Goal: Find specific page/section: Find specific page/section

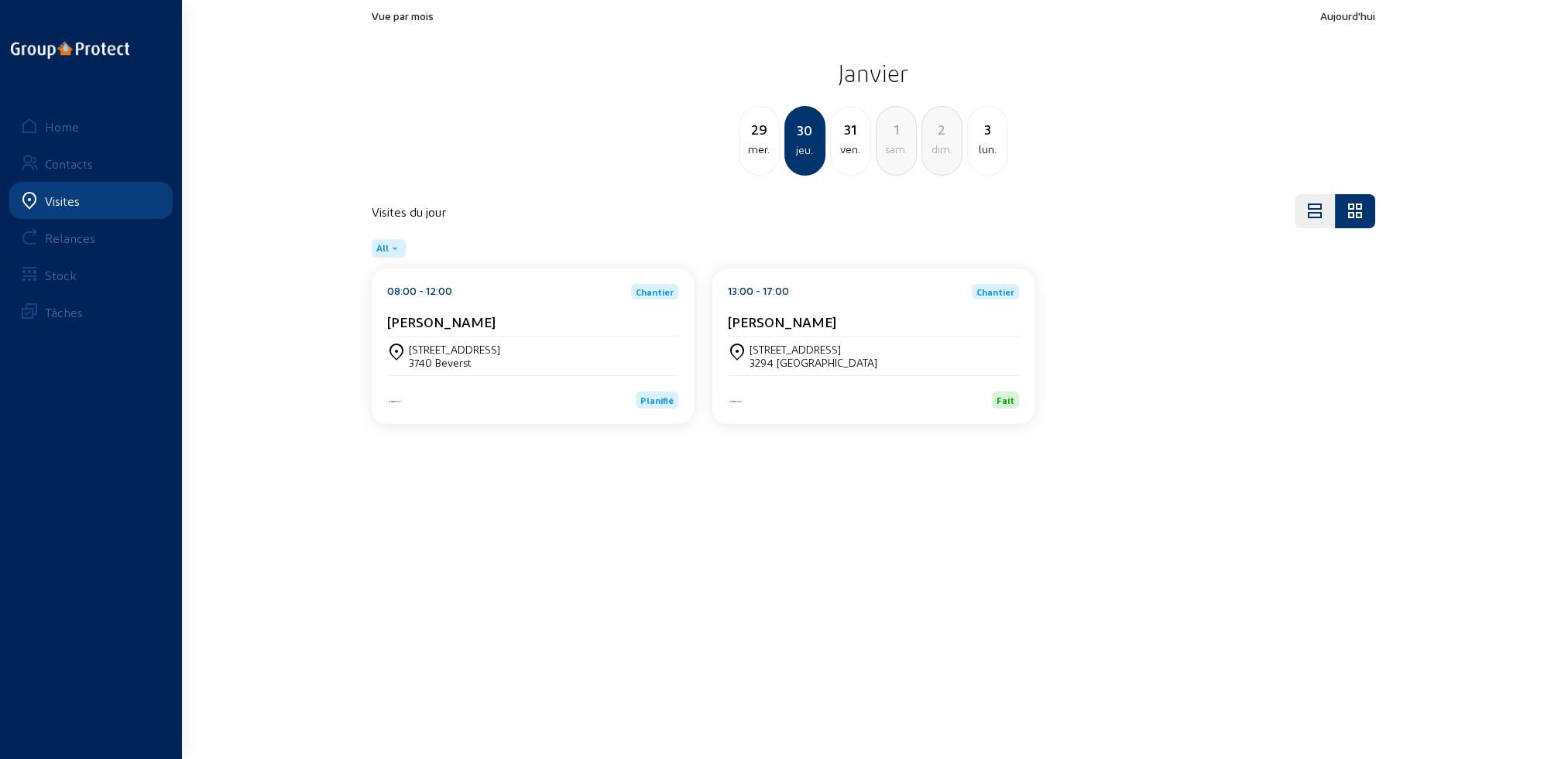
click at [53, 205] on div "Visites" at bounding box center [62, 201] width 35 height 15
click at [39, 123] on link "Home" at bounding box center [90, 127] width 163 height 37
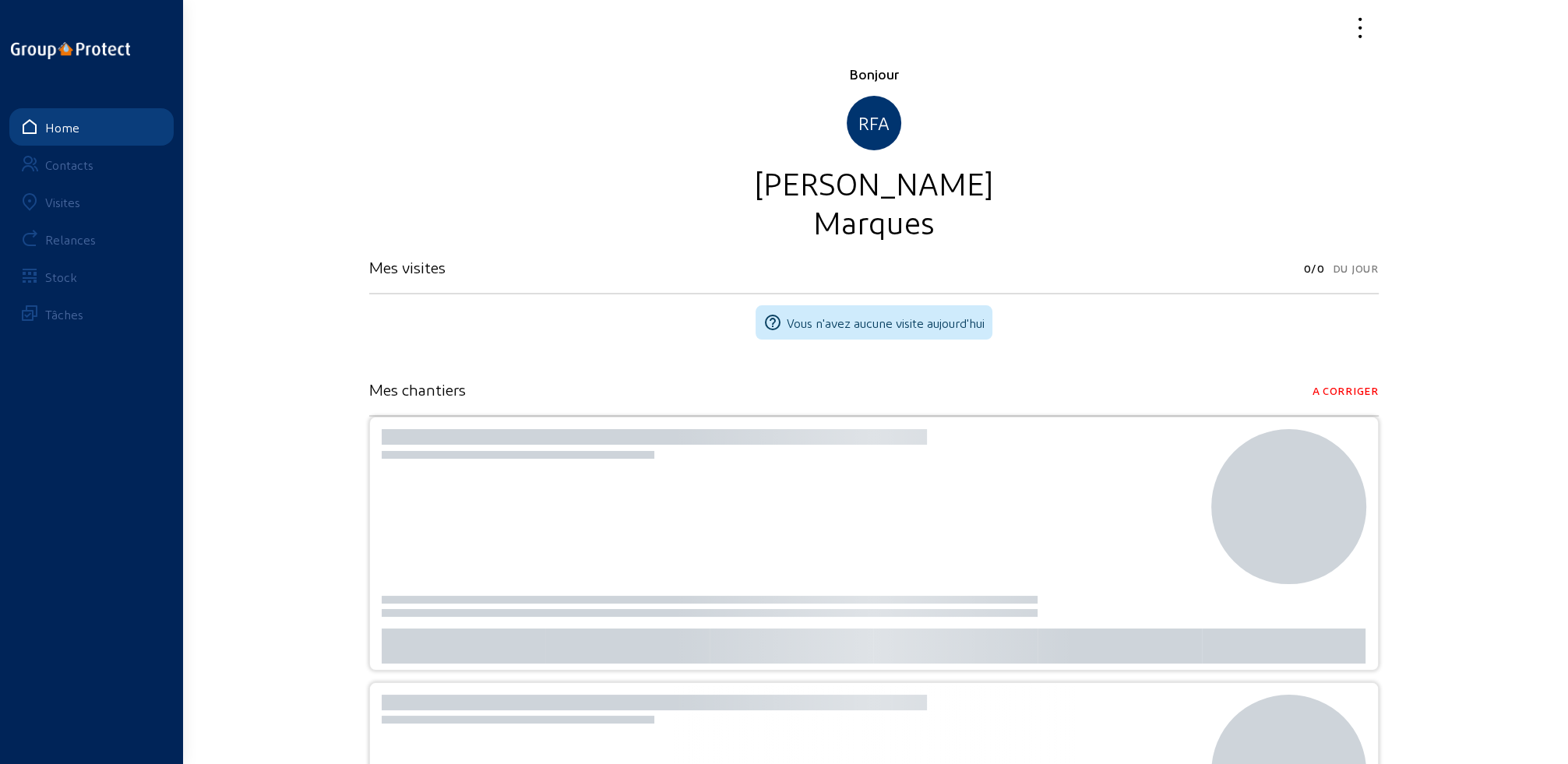
click at [48, 203] on div "Visites" at bounding box center [62, 202] width 35 height 15
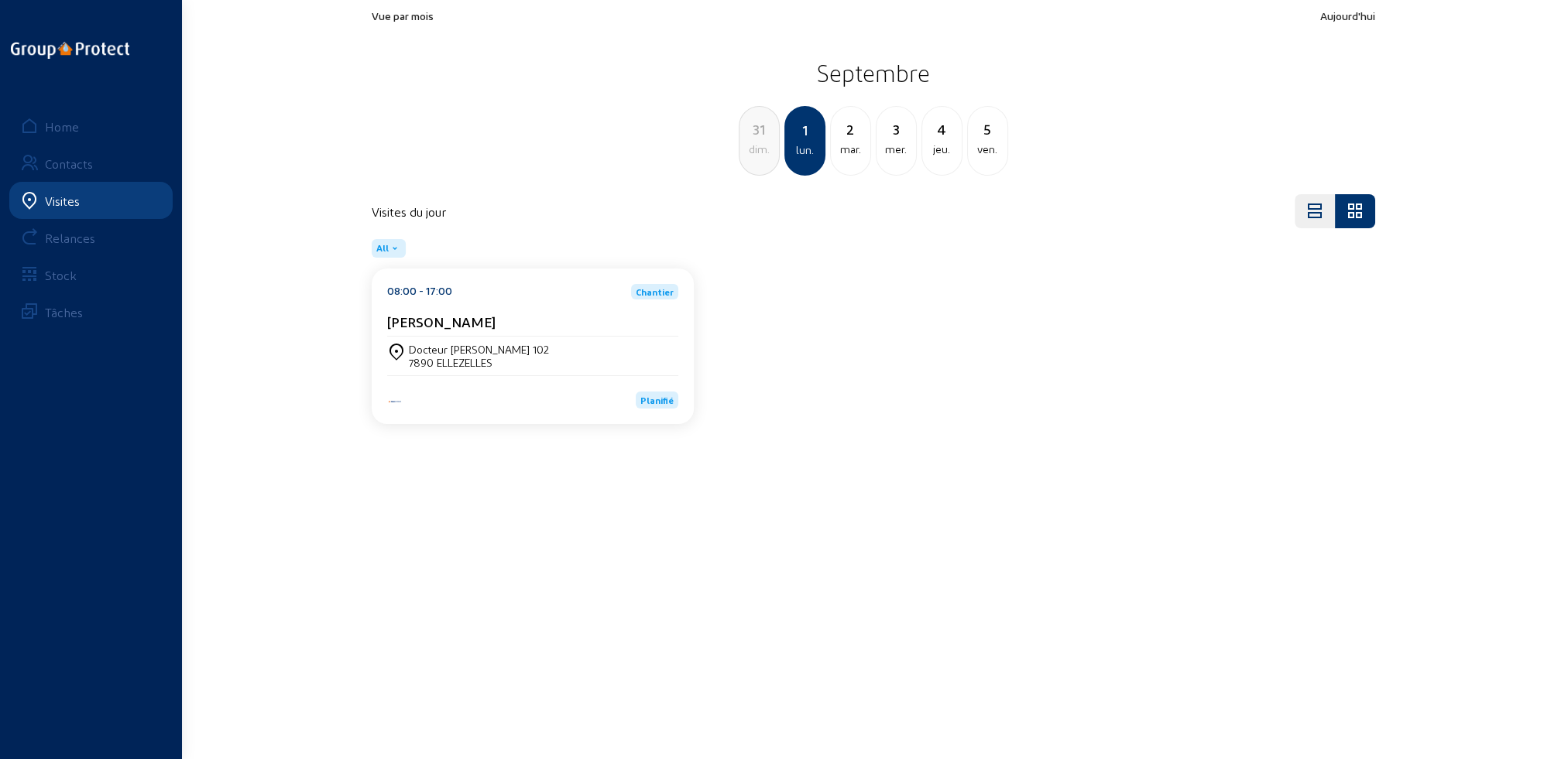
click at [852, 144] on div "mar." at bounding box center [850, 149] width 40 height 19
click at [517, 340] on div "Rue [PERSON_NAME] 12 6700 ARLON" at bounding box center [533, 356] width 291 height 39
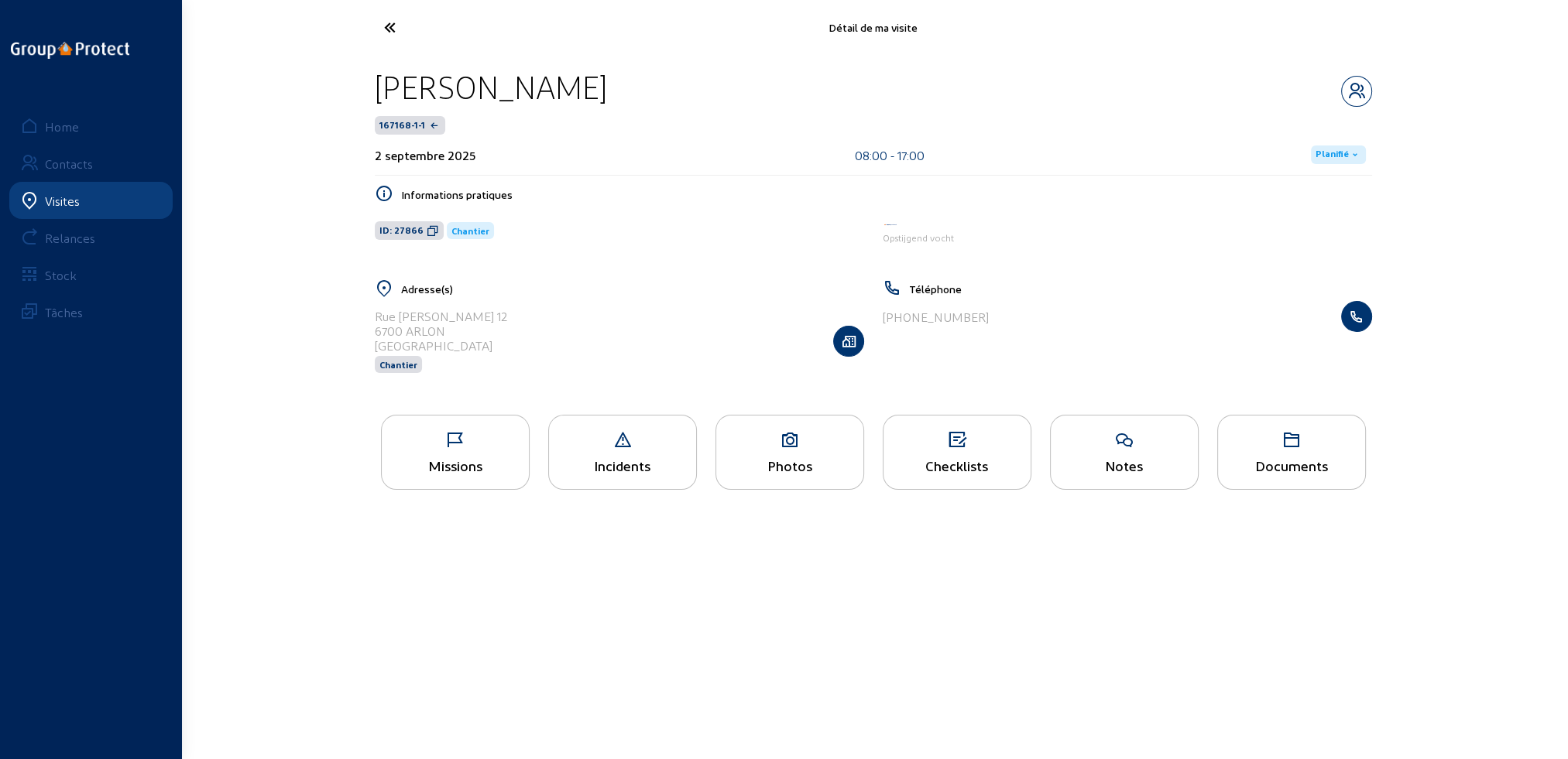
drag, startPoint x: 374, startPoint y: 312, endPoint x: 505, endPoint y: 315, distance: 131.0
click at [505, 315] on div "Rue Godefroid Kurth 12 6700 ARLON Belgique Chantier" at bounding box center [619, 341] width 490 height 80
copy div "Rue [PERSON_NAME] 12"
drag, startPoint x: 375, startPoint y: 330, endPoint x: 448, endPoint y: 332, distance: 73.0
click at [448, 332] on div "6700 [PERSON_NAME]" at bounding box center [440, 331] width 132 height 15
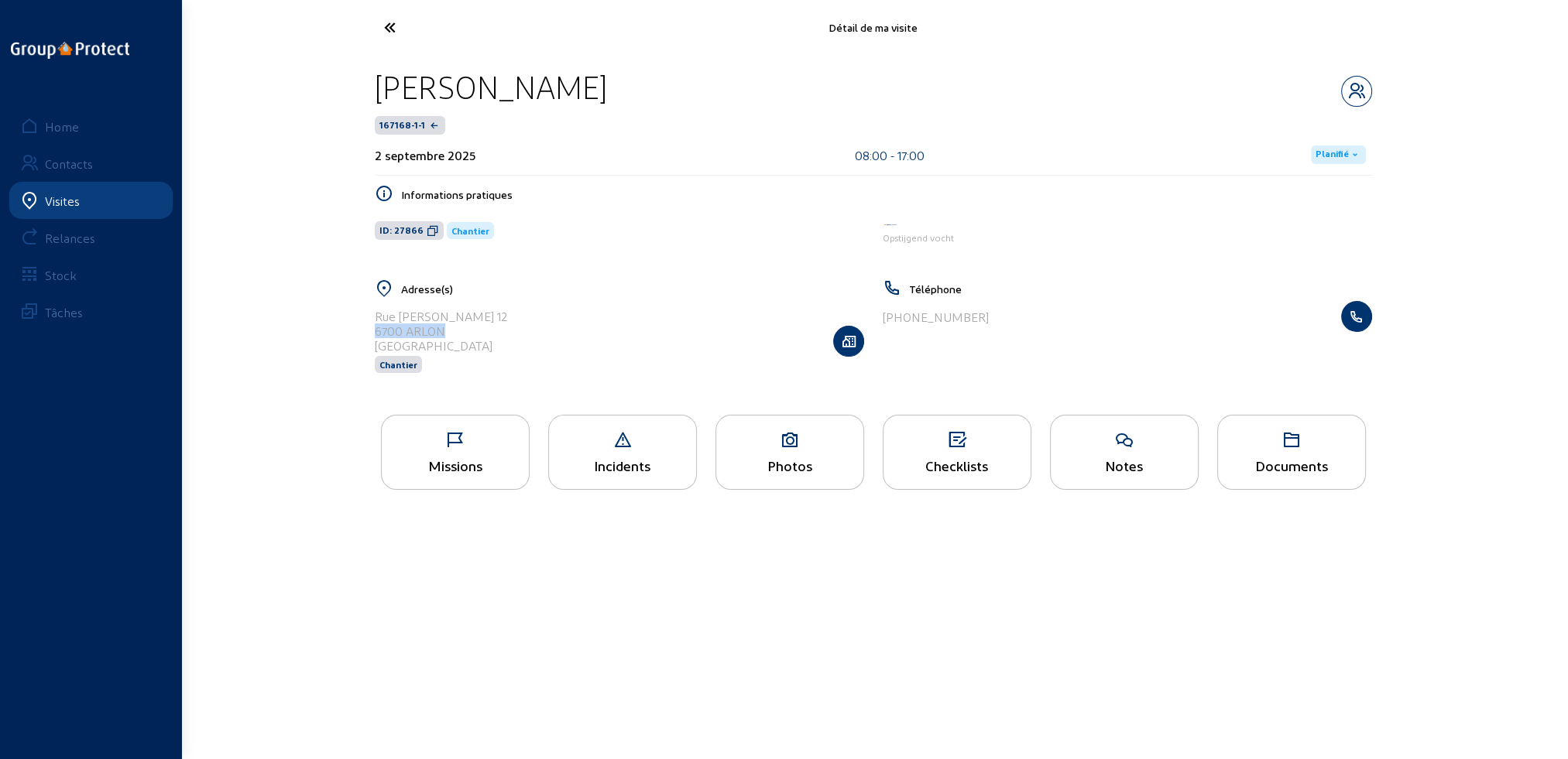
copy div "6700 [PERSON_NAME]"
drag, startPoint x: 376, startPoint y: 86, endPoint x: 656, endPoint y: 102, distance: 280.5
click at [607, 102] on div "[PERSON_NAME]" at bounding box center [490, 87] width 232 height 40
click at [607, 101] on div "[PERSON_NAME]" at bounding box center [490, 87] width 232 height 40
drag, startPoint x: 378, startPoint y: 87, endPoint x: 663, endPoint y: 91, distance: 285.0
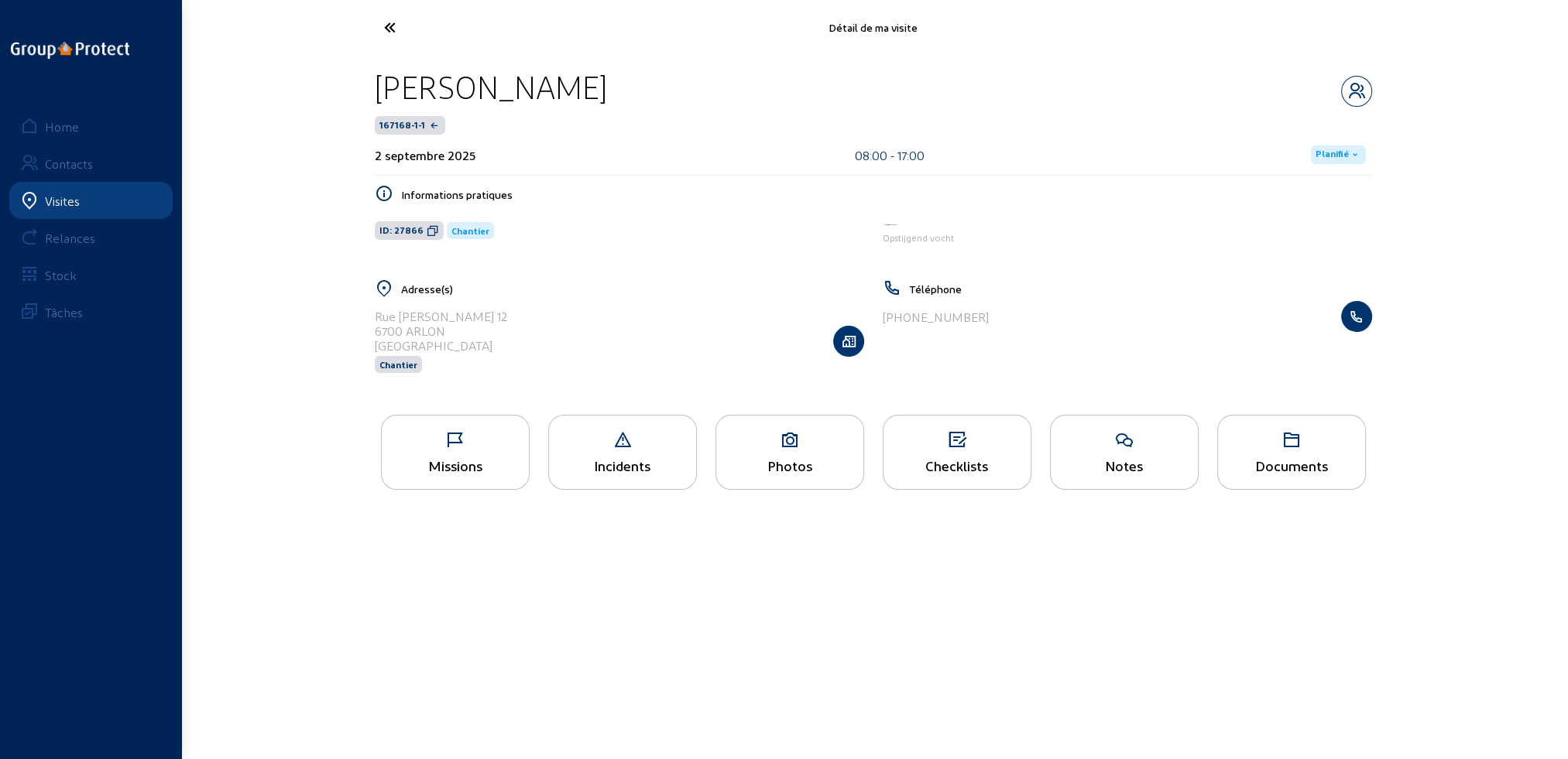
click at [607, 91] on div "[PERSON_NAME]" at bounding box center [490, 87] width 232 height 40
copy div "[PERSON_NAME]"
click at [802, 464] on div "Photos" at bounding box center [789, 465] width 147 height 16
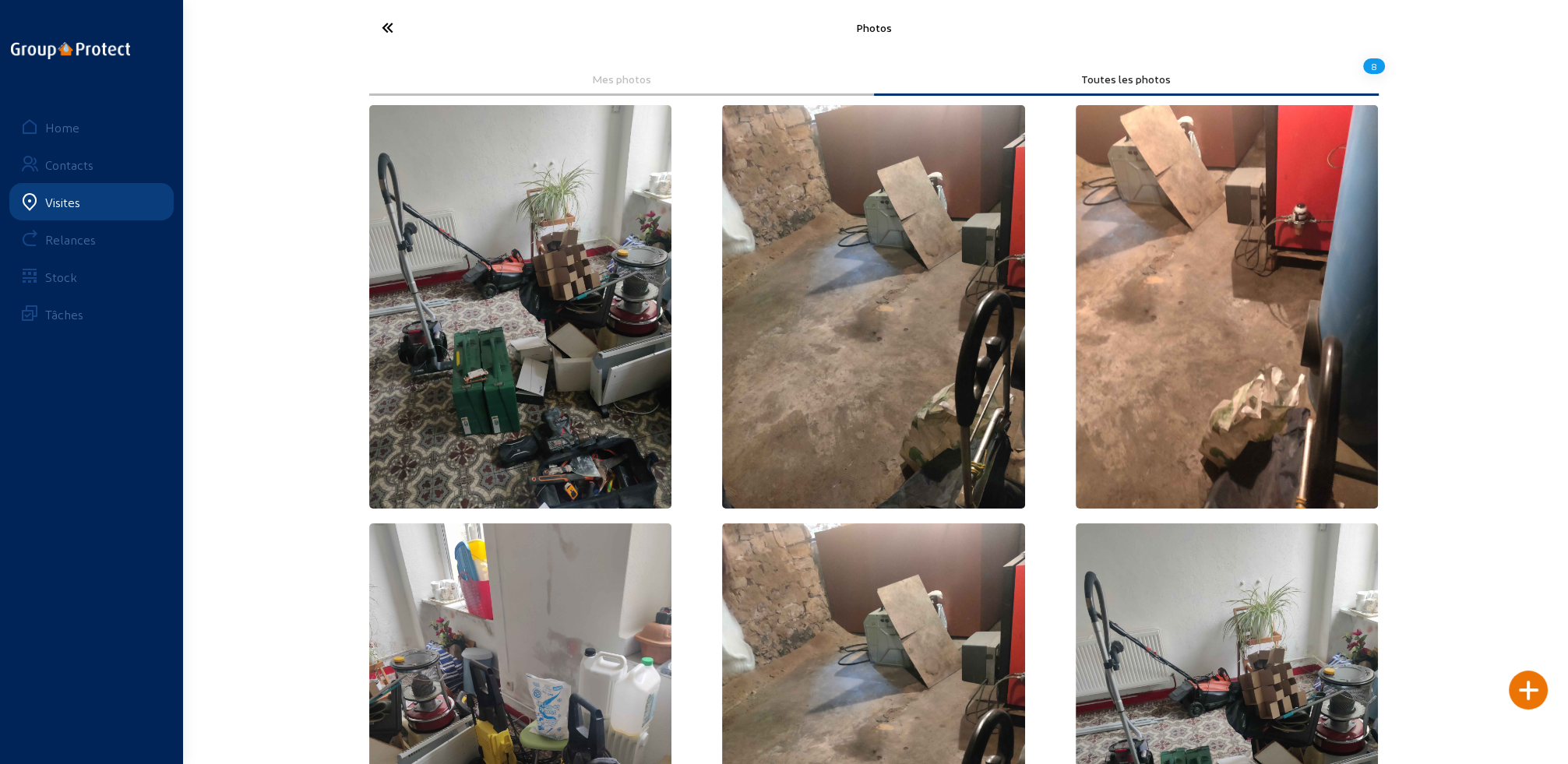
click at [387, 25] on icon at bounding box center [445, 27] width 143 height 27
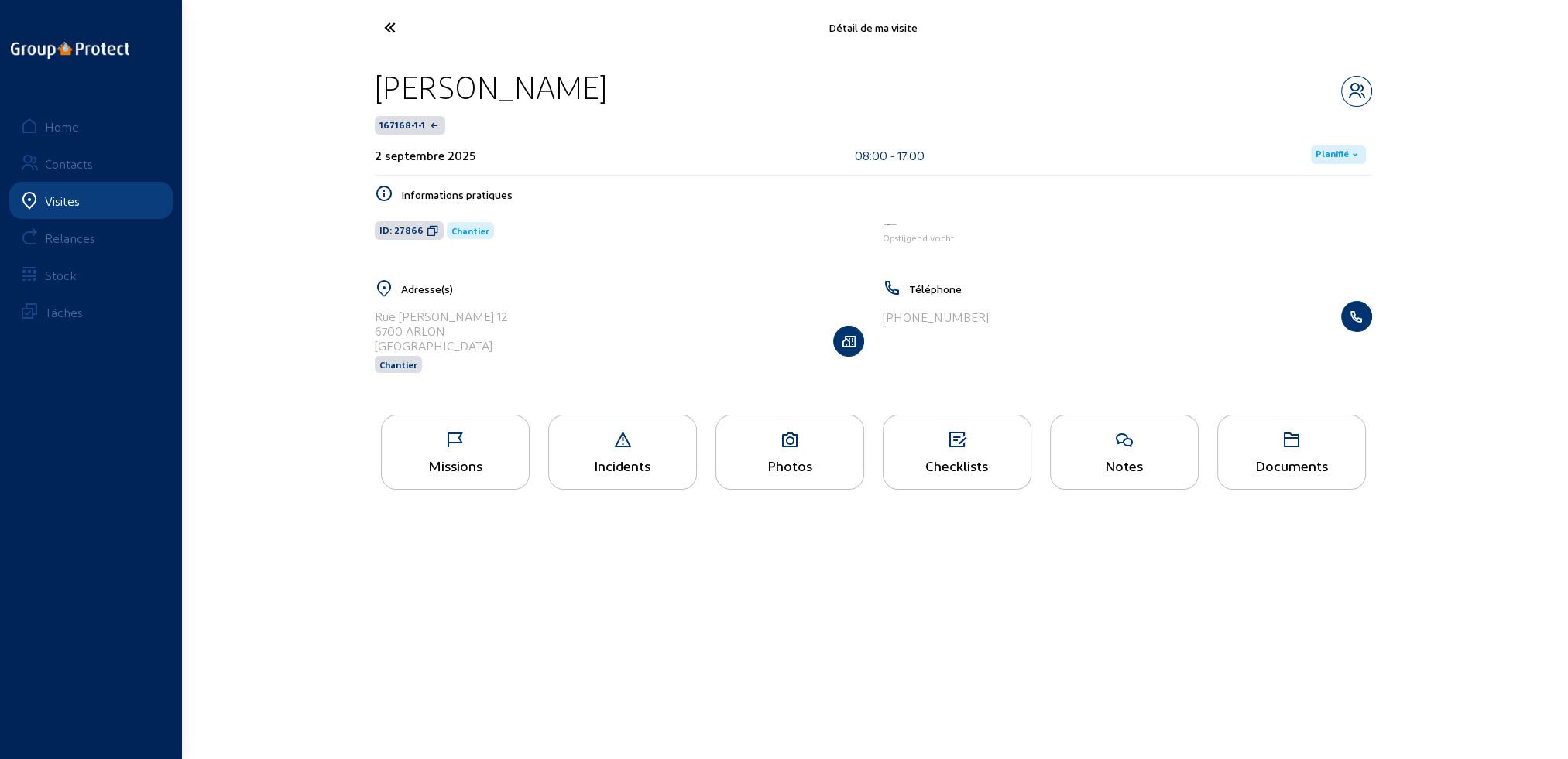
click at [1272, 456] on div "Documents" at bounding box center [1291, 452] width 149 height 75
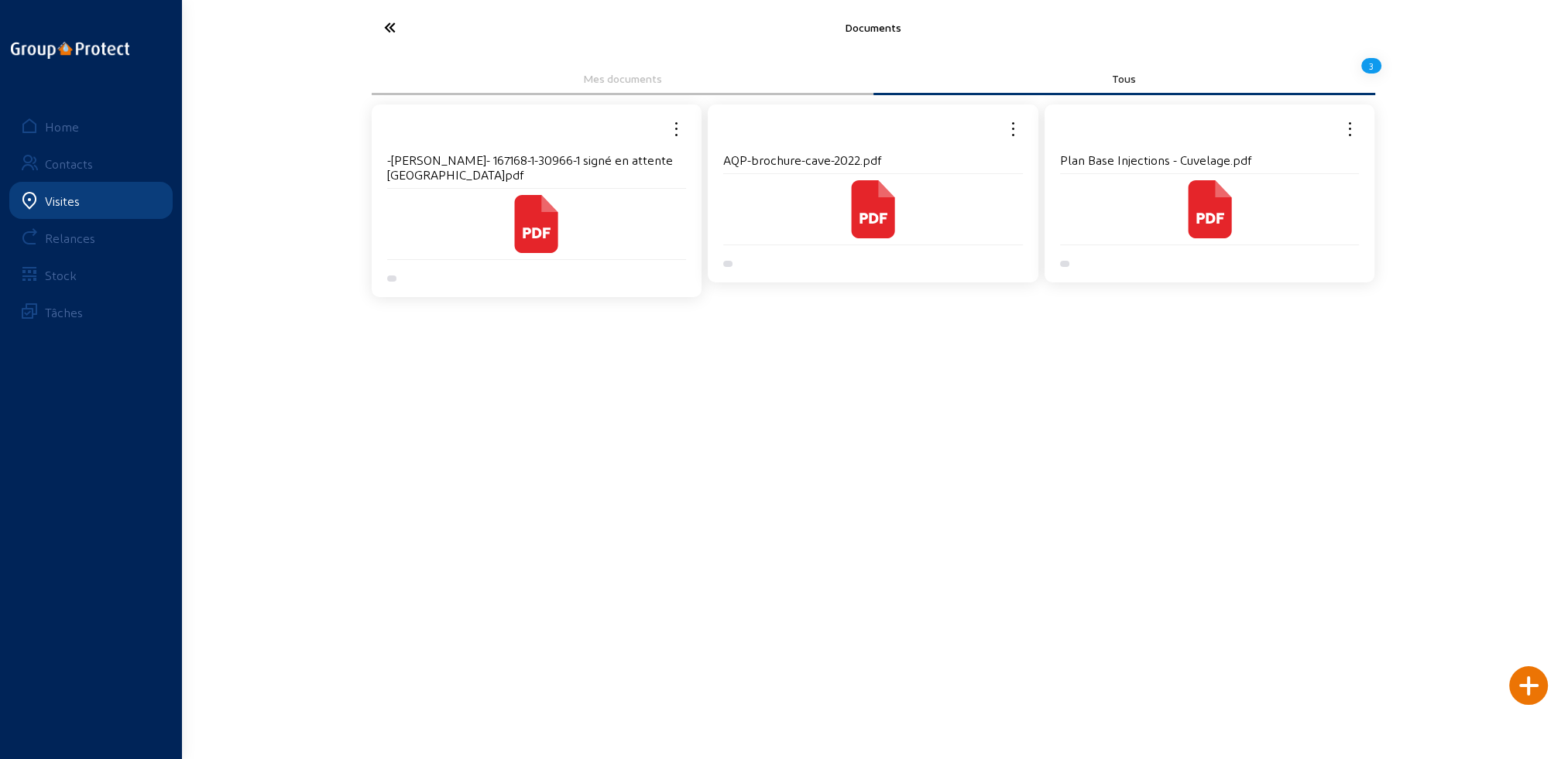
click at [1194, 203] on icon at bounding box center [1208, 209] width 43 height 58
click at [387, 23] on icon at bounding box center [447, 27] width 142 height 27
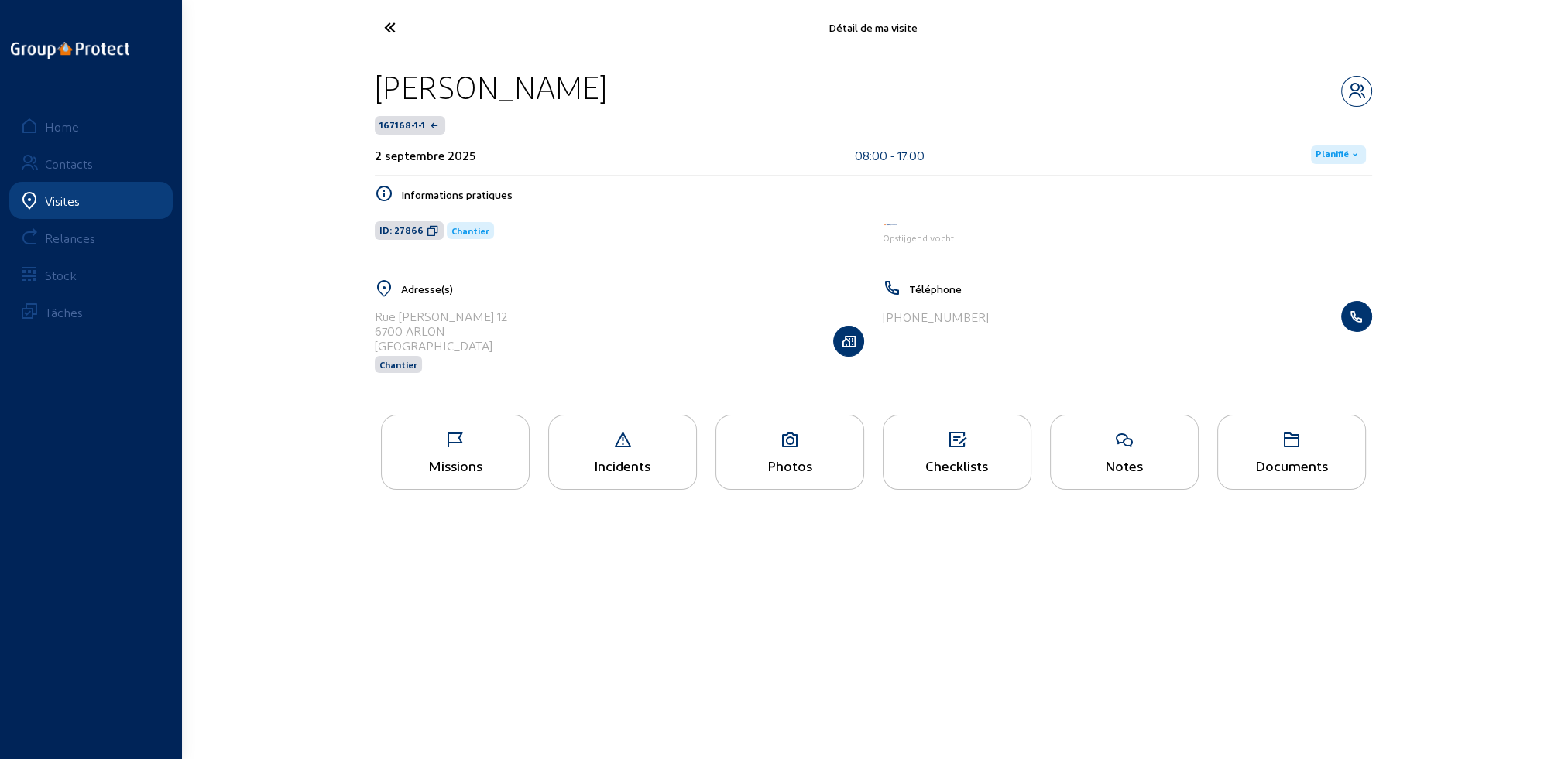
click at [780, 461] on div "Photos" at bounding box center [789, 465] width 147 height 16
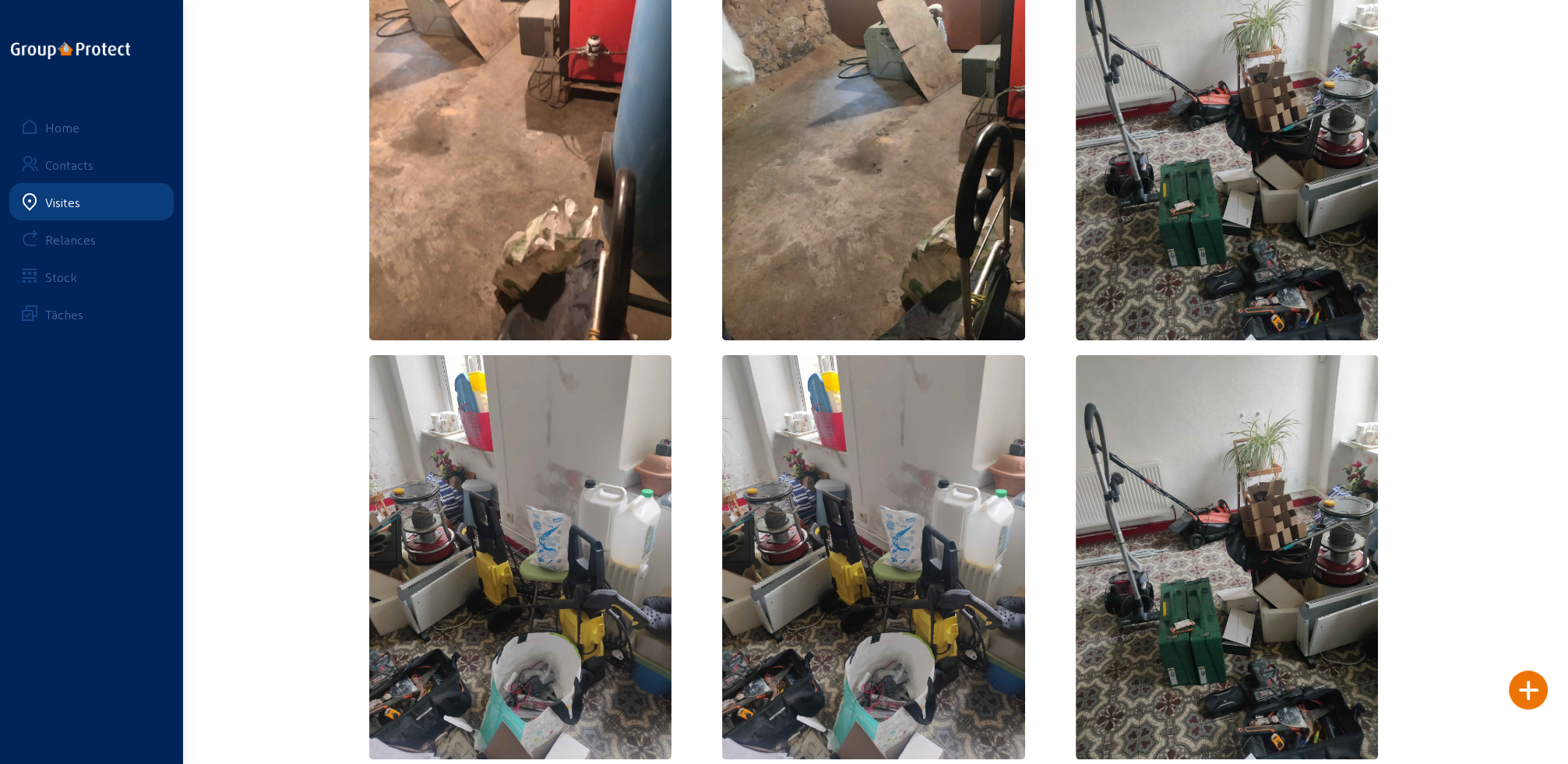
scroll to position [19, 0]
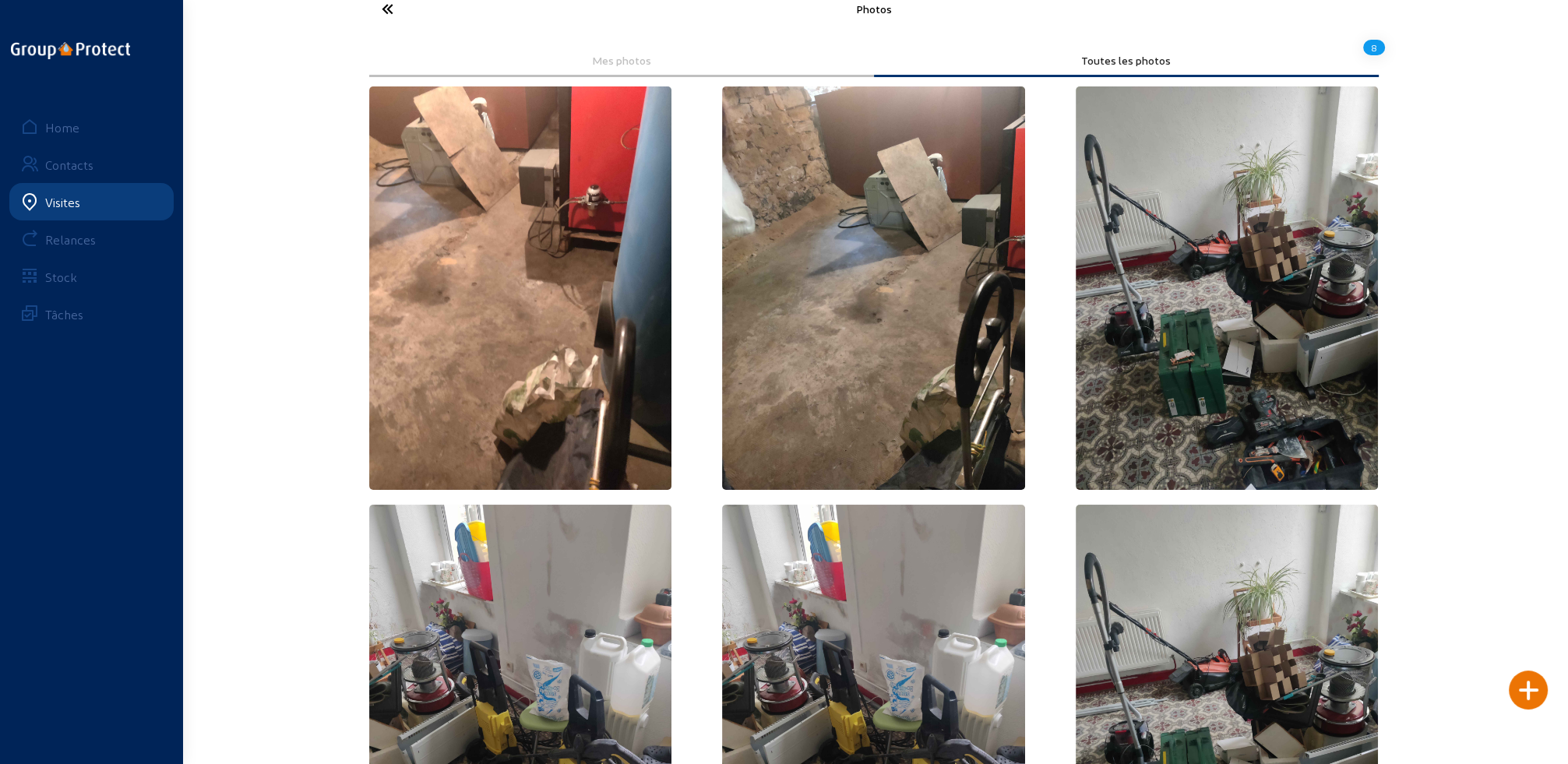
click at [390, 7] on icon at bounding box center [445, 8] width 143 height 27
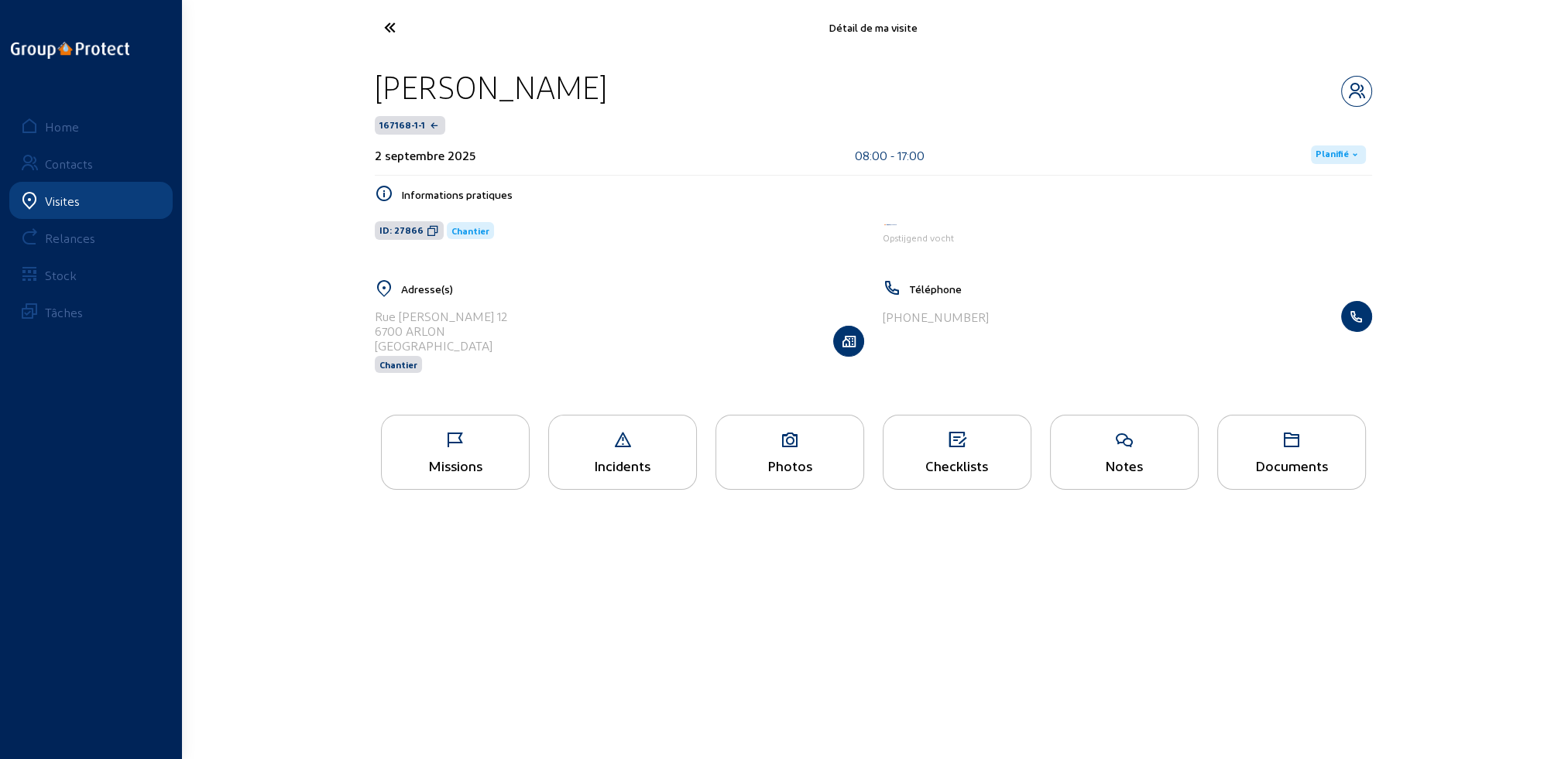
click at [391, 26] on icon at bounding box center [447, 27] width 142 height 27
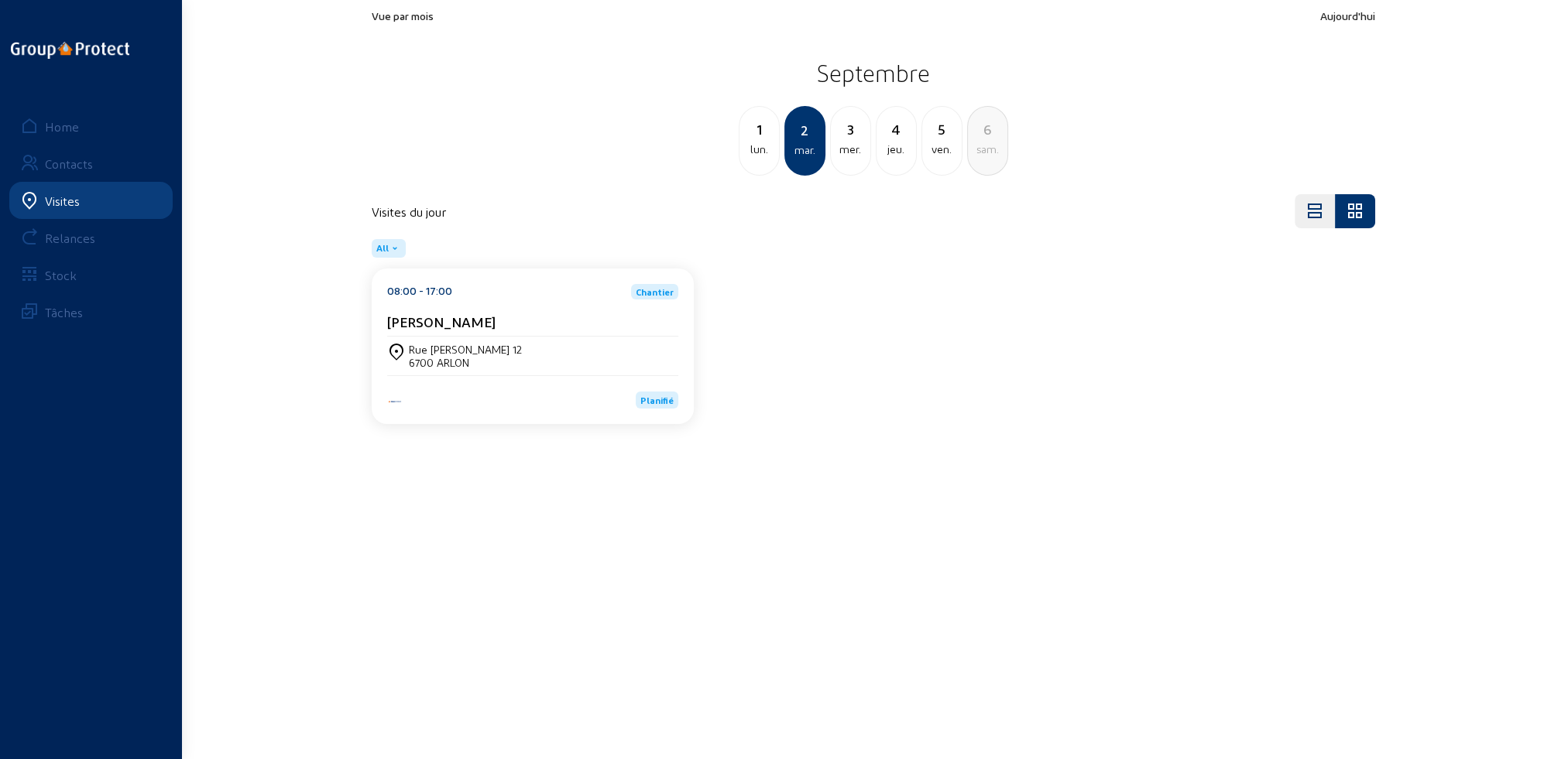
click at [853, 156] on div "mer." at bounding box center [850, 149] width 40 height 19
click at [851, 155] on div "jeu." at bounding box center [850, 149] width 40 height 19
click at [851, 155] on div "ven." at bounding box center [850, 149] width 40 height 19
click at [851, 155] on div "sam." at bounding box center [850, 149] width 40 height 19
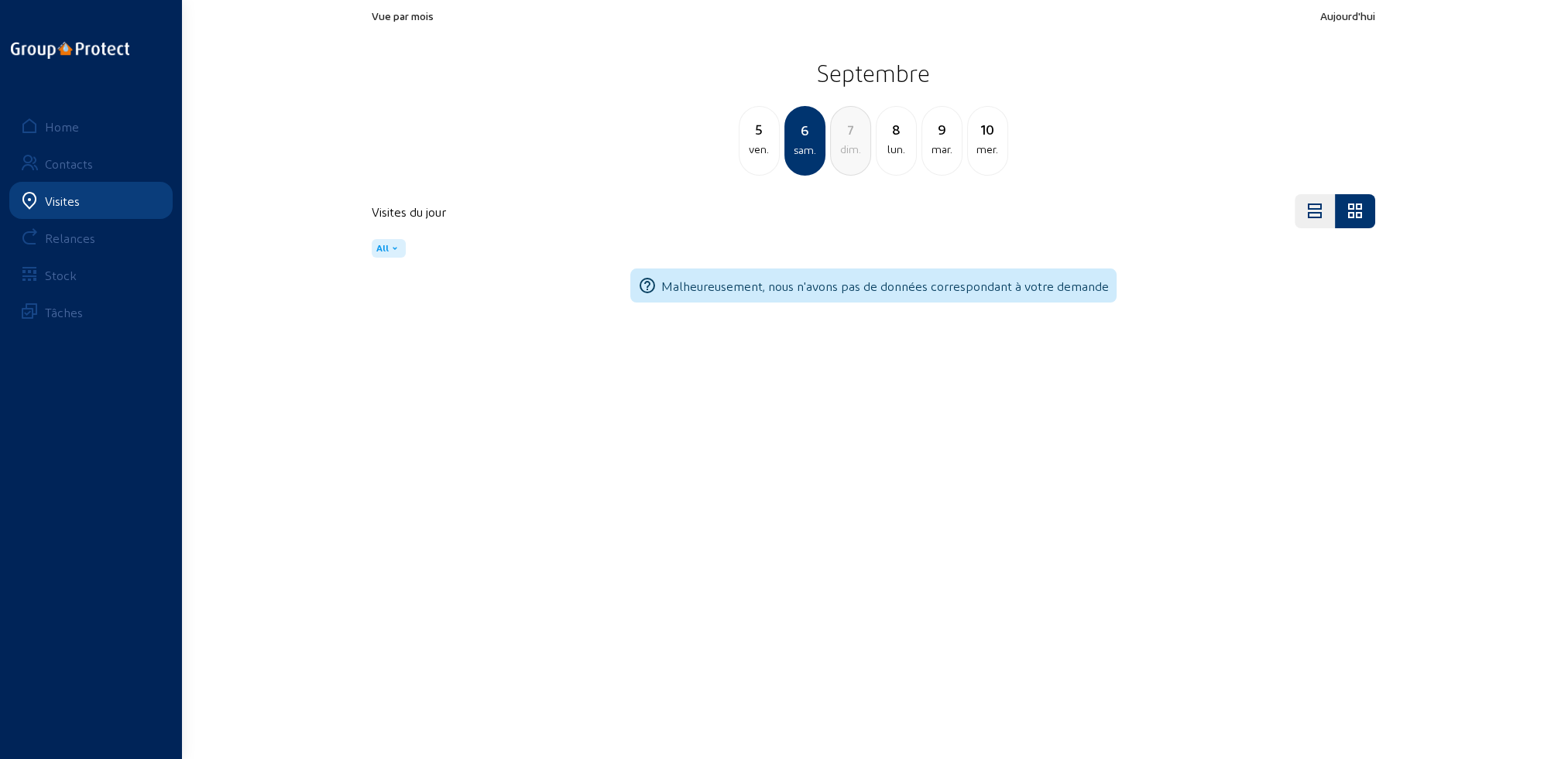
click at [851, 155] on div "dim." at bounding box center [850, 149] width 40 height 19
click at [851, 155] on div "lun." at bounding box center [850, 149] width 40 height 19
click at [851, 155] on div "mar." at bounding box center [850, 149] width 40 height 19
click at [851, 155] on div "mer." at bounding box center [850, 149] width 40 height 19
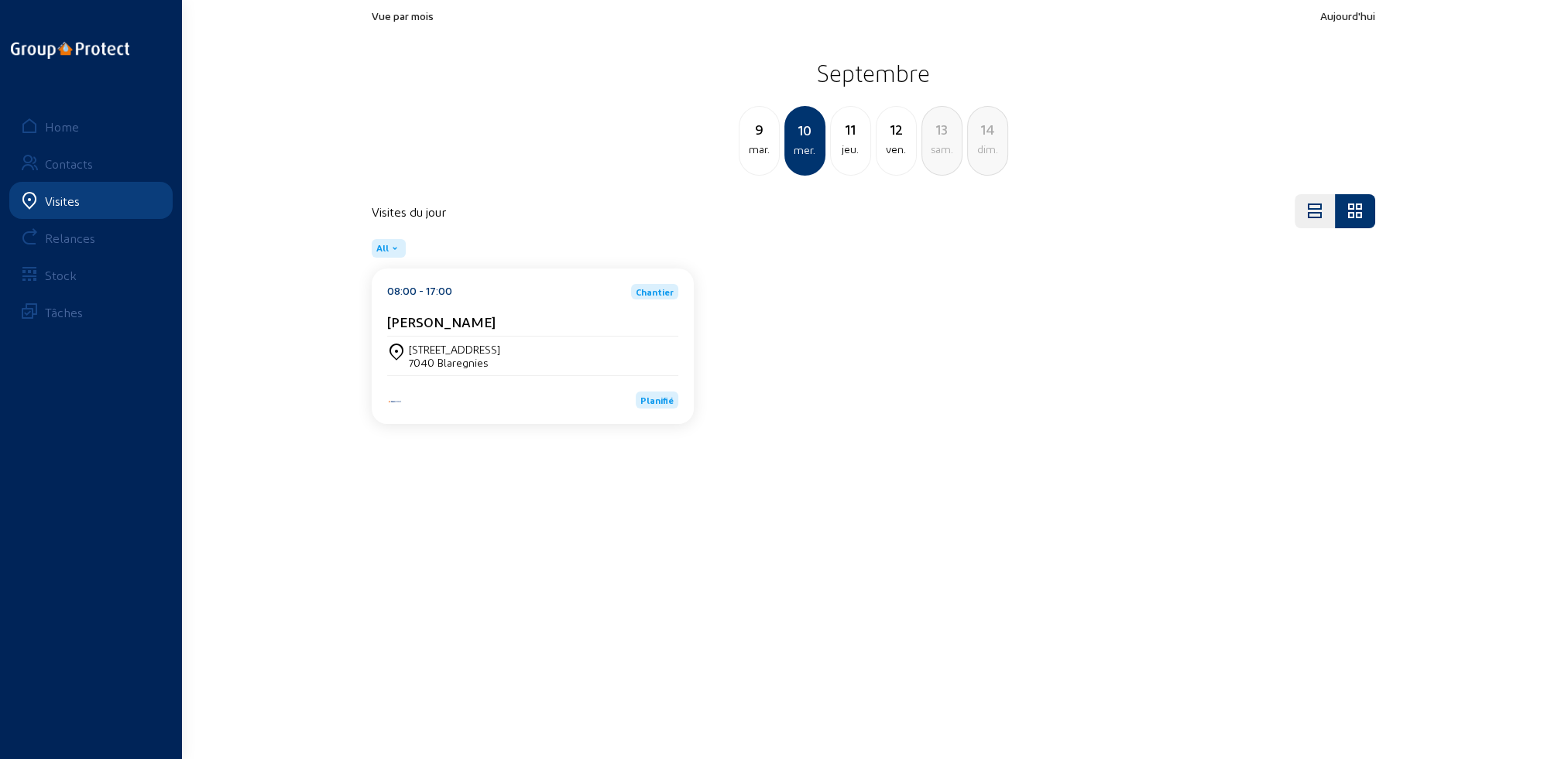
click at [851, 155] on div "jeu." at bounding box center [850, 149] width 40 height 19
click at [851, 155] on div "ven." at bounding box center [850, 149] width 40 height 19
click at [851, 155] on div "sam." at bounding box center [850, 149] width 40 height 19
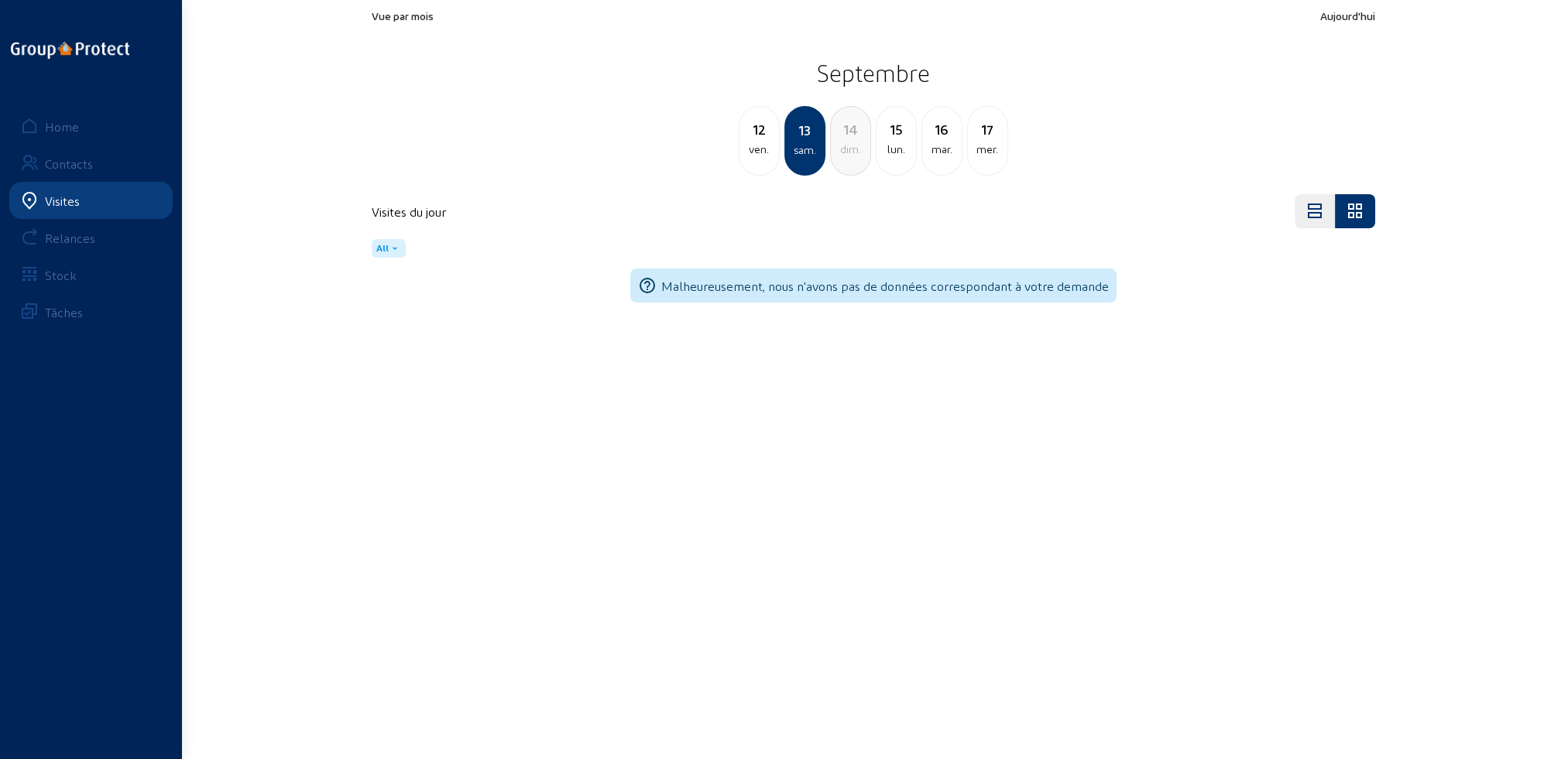
click at [851, 155] on div "dim." at bounding box center [850, 149] width 40 height 19
click at [851, 155] on div "lun." at bounding box center [850, 149] width 40 height 19
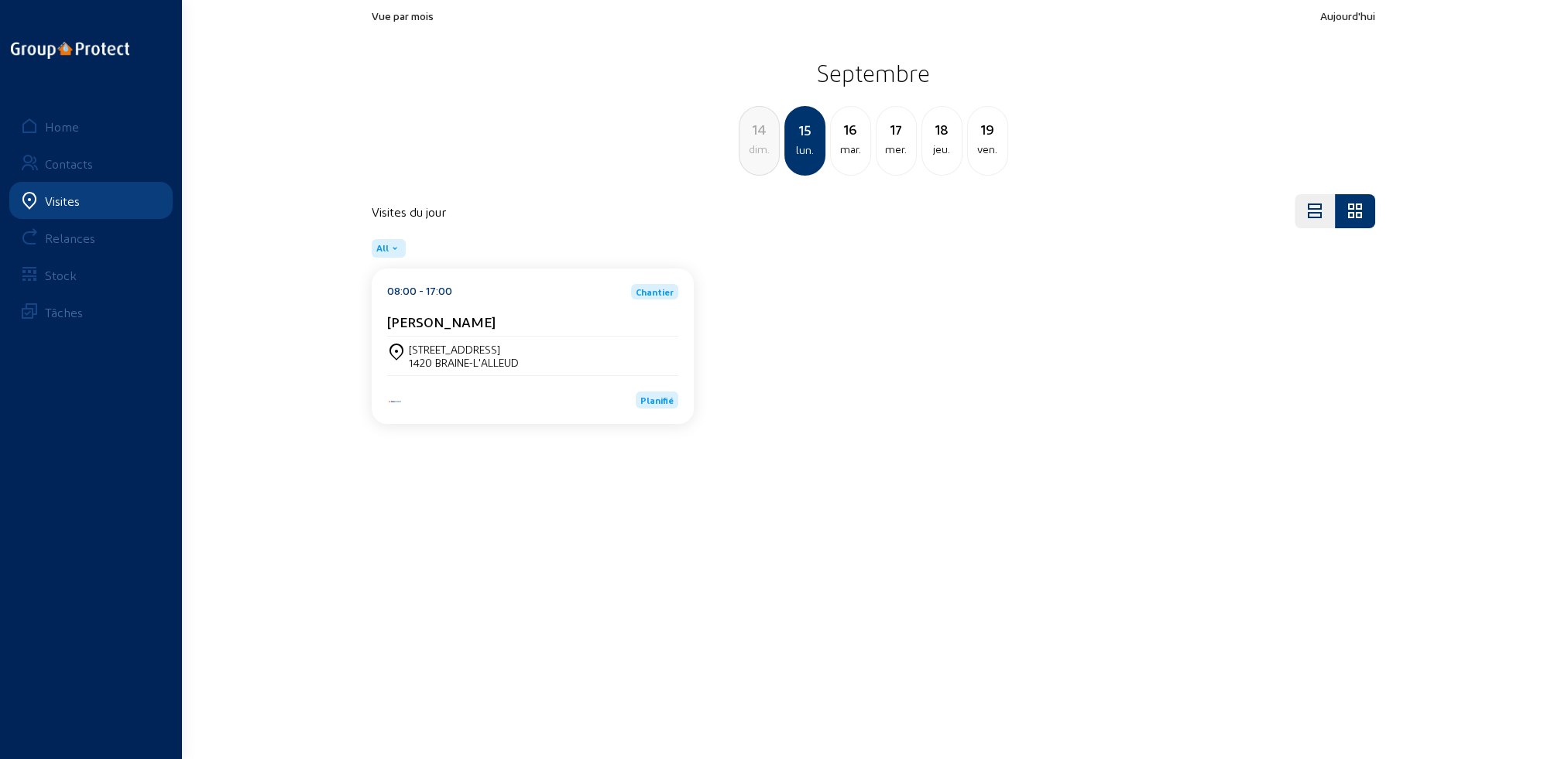
click at [851, 155] on div "mar." at bounding box center [850, 149] width 40 height 19
click at [851, 155] on div "mer." at bounding box center [850, 149] width 40 height 19
click at [851, 155] on div "jeu." at bounding box center [850, 149] width 40 height 19
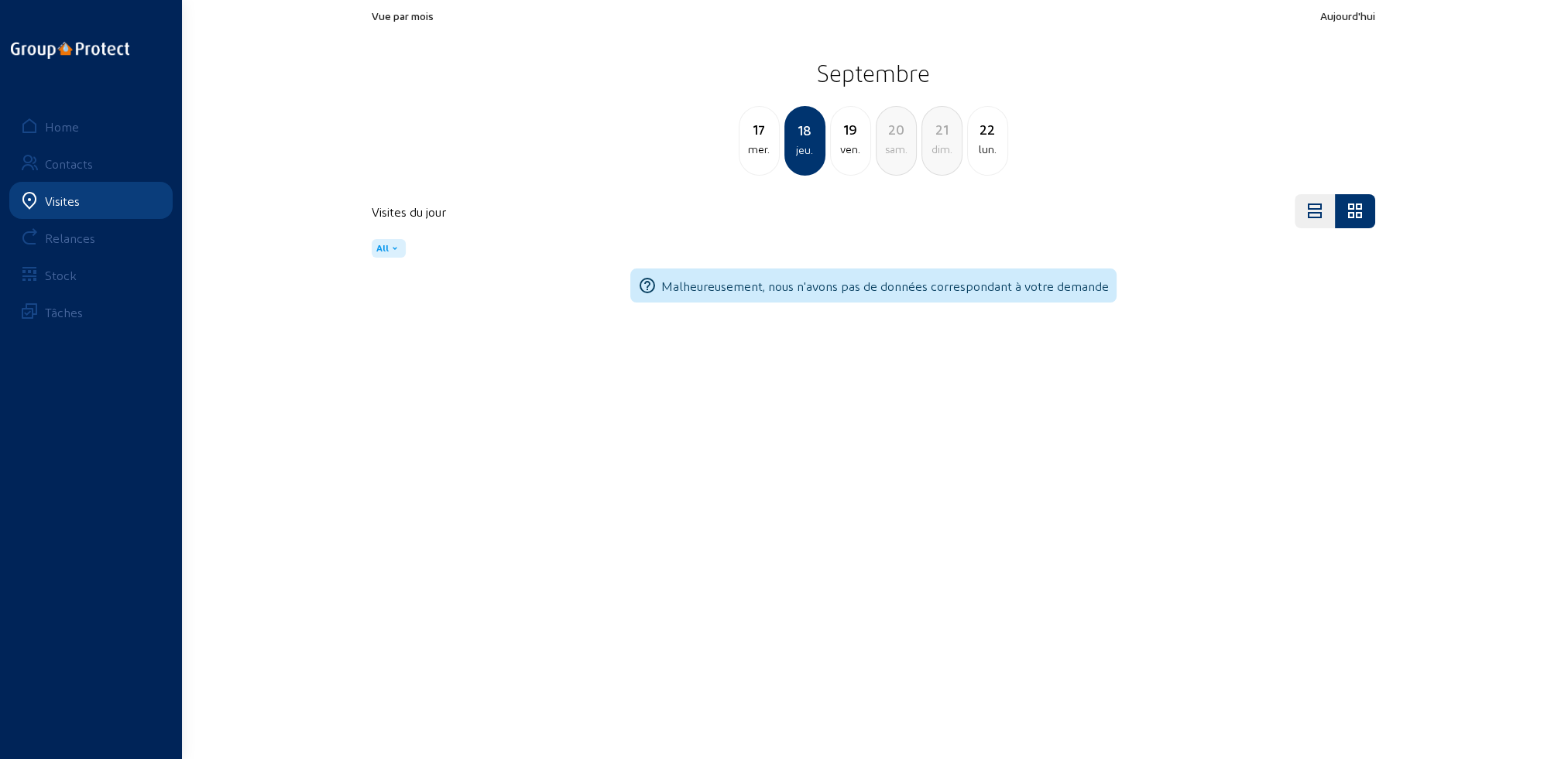
click at [851, 155] on div "ven." at bounding box center [850, 149] width 40 height 19
click at [851, 155] on div "sam." at bounding box center [850, 149] width 40 height 19
click at [851, 155] on div "dim." at bounding box center [850, 149] width 40 height 19
click at [851, 155] on div "lun." at bounding box center [850, 149] width 40 height 19
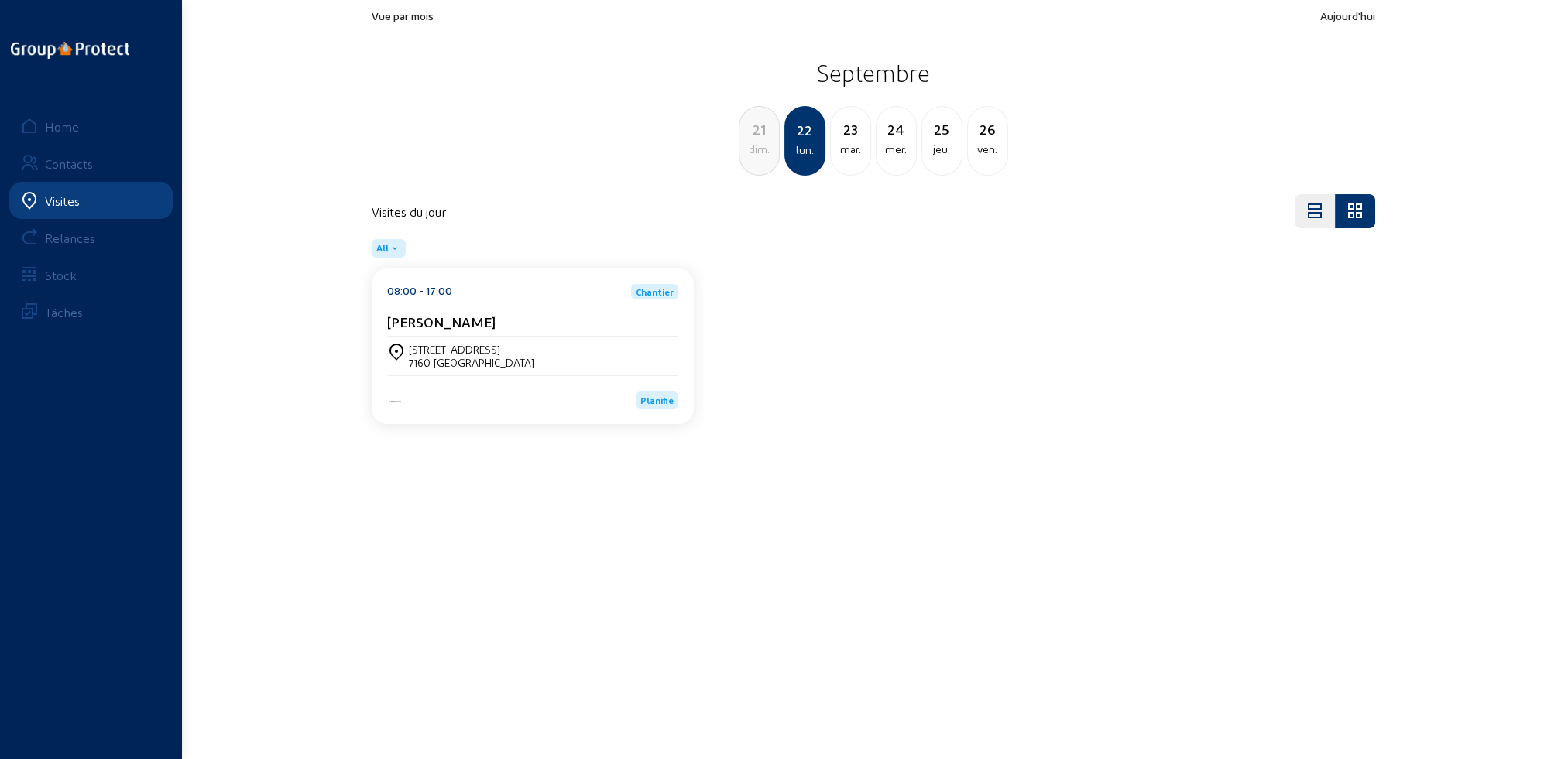
click at [851, 155] on div "mar." at bounding box center [850, 149] width 40 height 19
click at [851, 155] on div "mer." at bounding box center [850, 149] width 40 height 19
click at [851, 155] on div "jeu." at bounding box center [850, 149] width 40 height 19
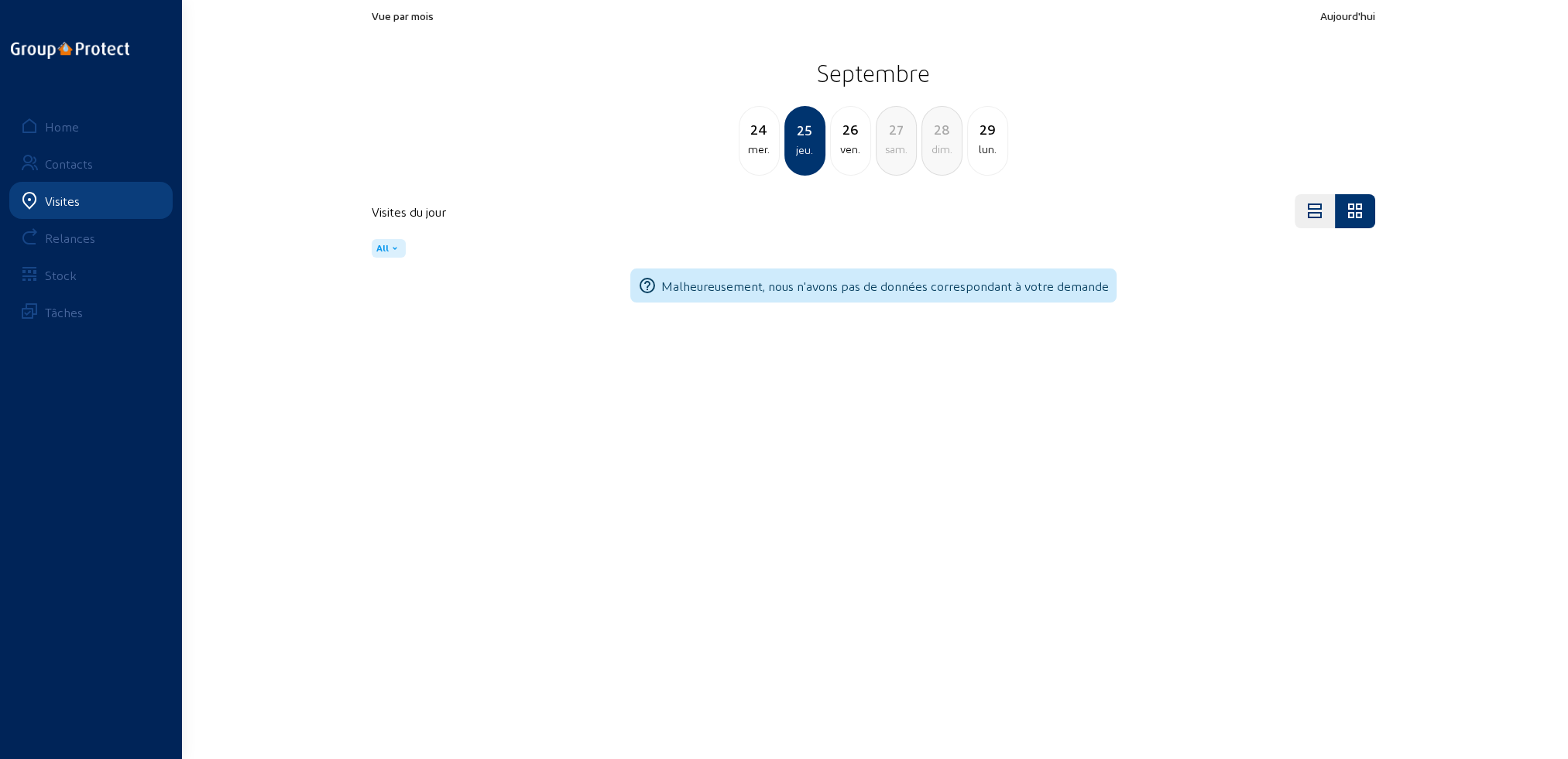
click at [852, 155] on div "ven." at bounding box center [850, 149] width 40 height 19
click at [852, 155] on div "sam." at bounding box center [850, 149] width 40 height 19
click at [883, 157] on div "lun." at bounding box center [896, 149] width 40 height 19
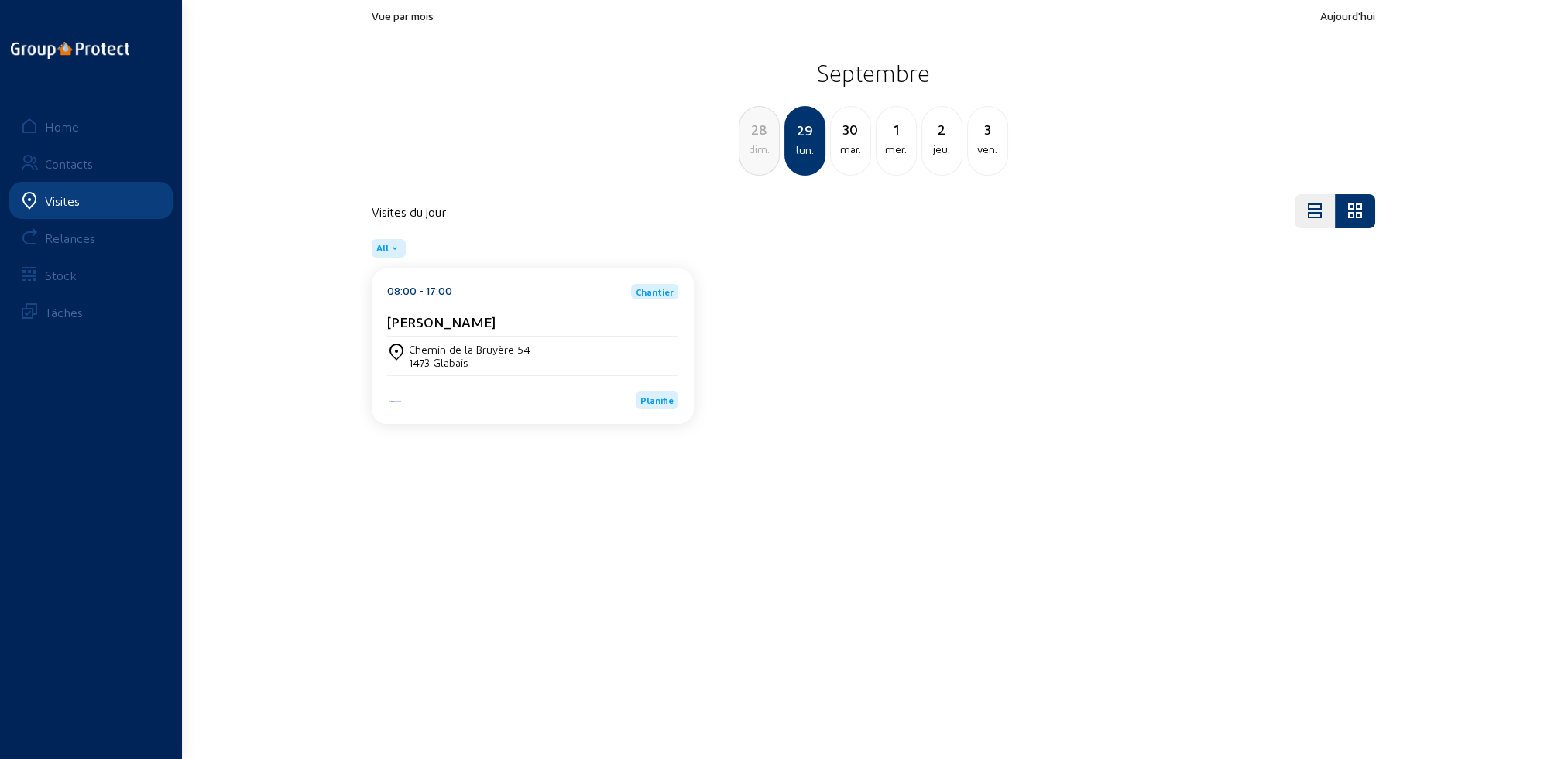
click at [883, 157] on div "mer." at bounding box center [896, 149] width 40 height 19
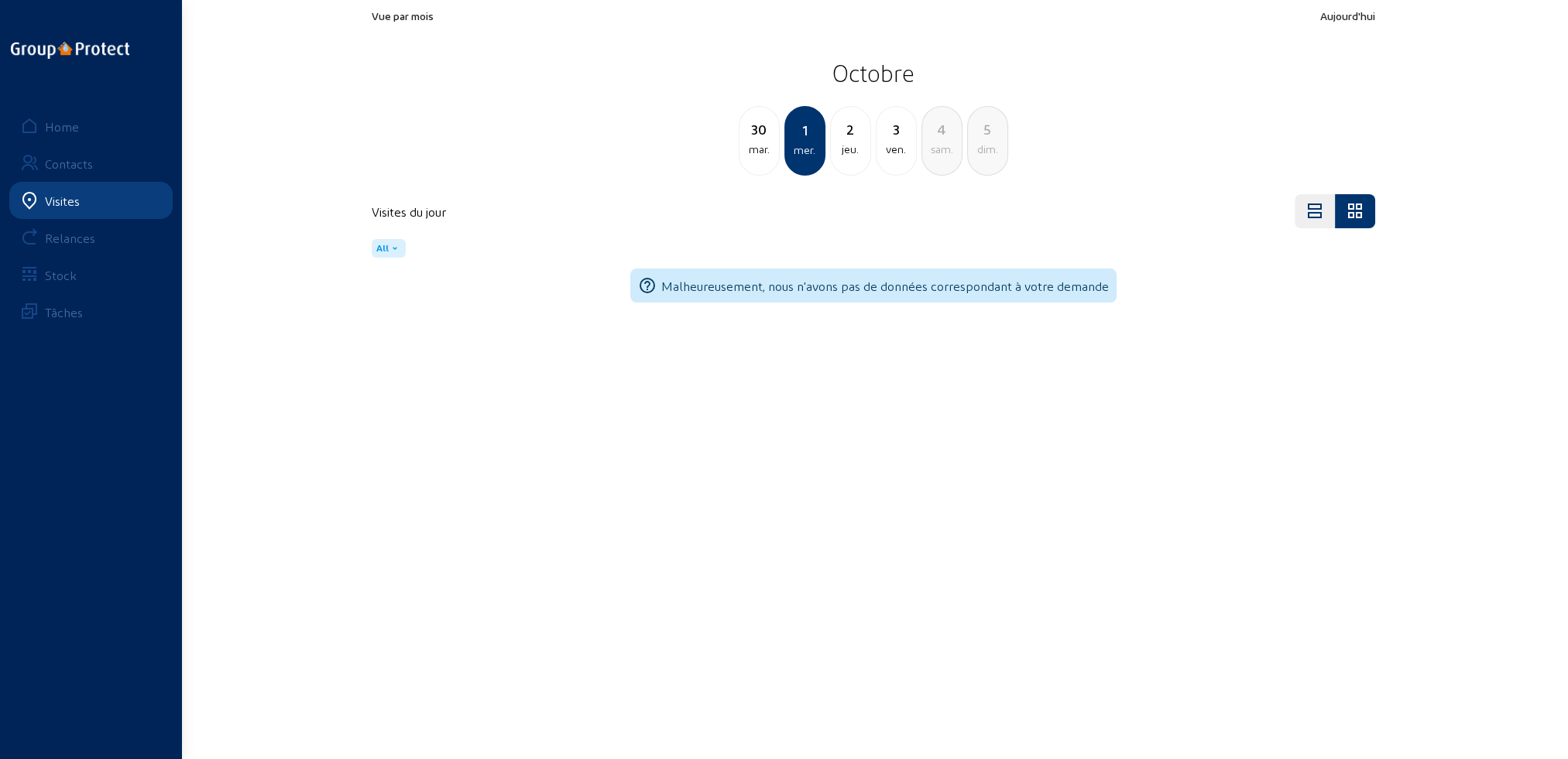
click at [851, 147] on div "jeu." at bounding box center [850, 149] width 40 height 19
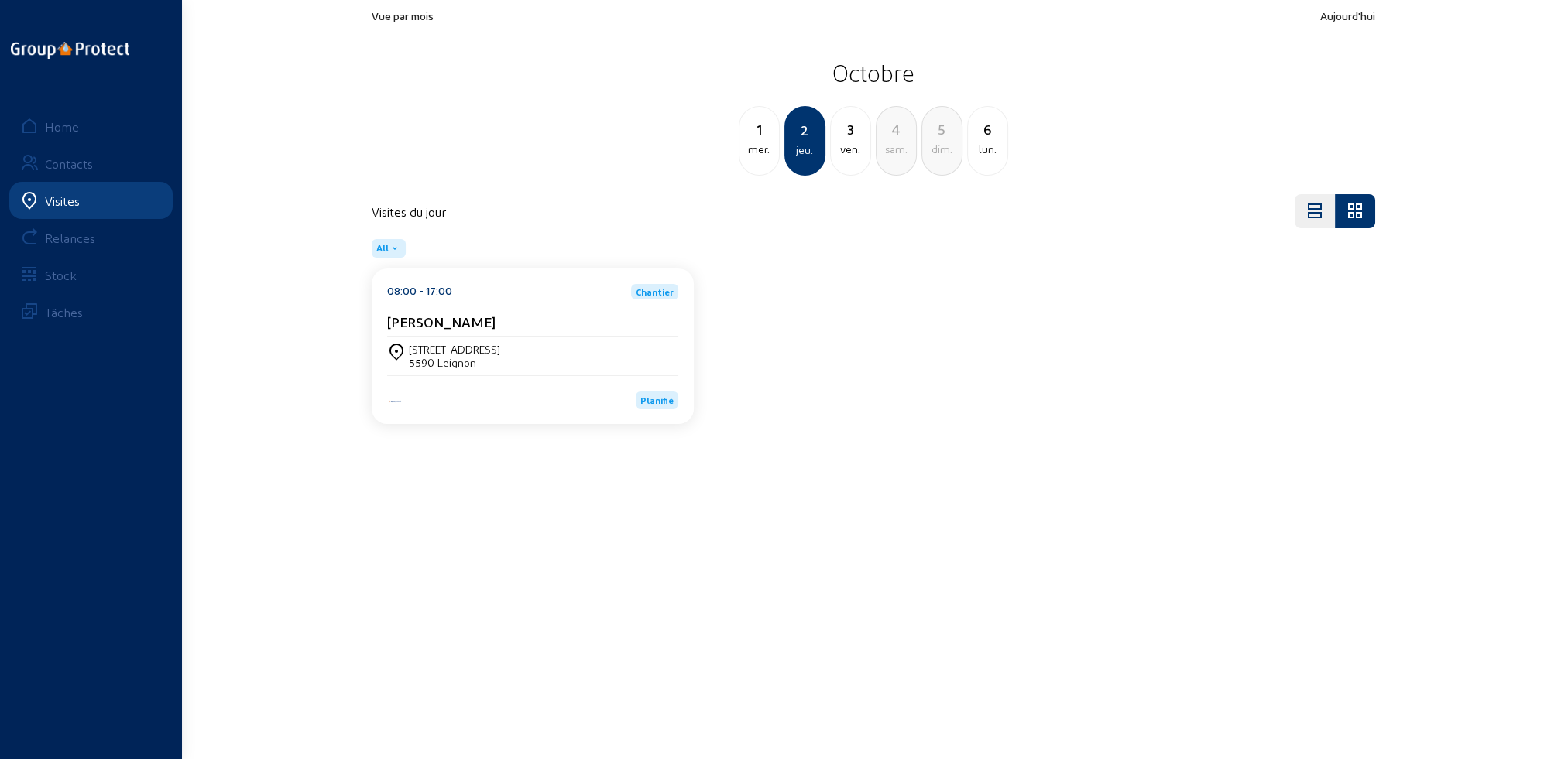
click at [853, 152] on div "ven." at bounding box center [850, 149] width 40 height 19
click at [857, 152] on div "sam." at bounding box center [850, 149] width 40 height 19
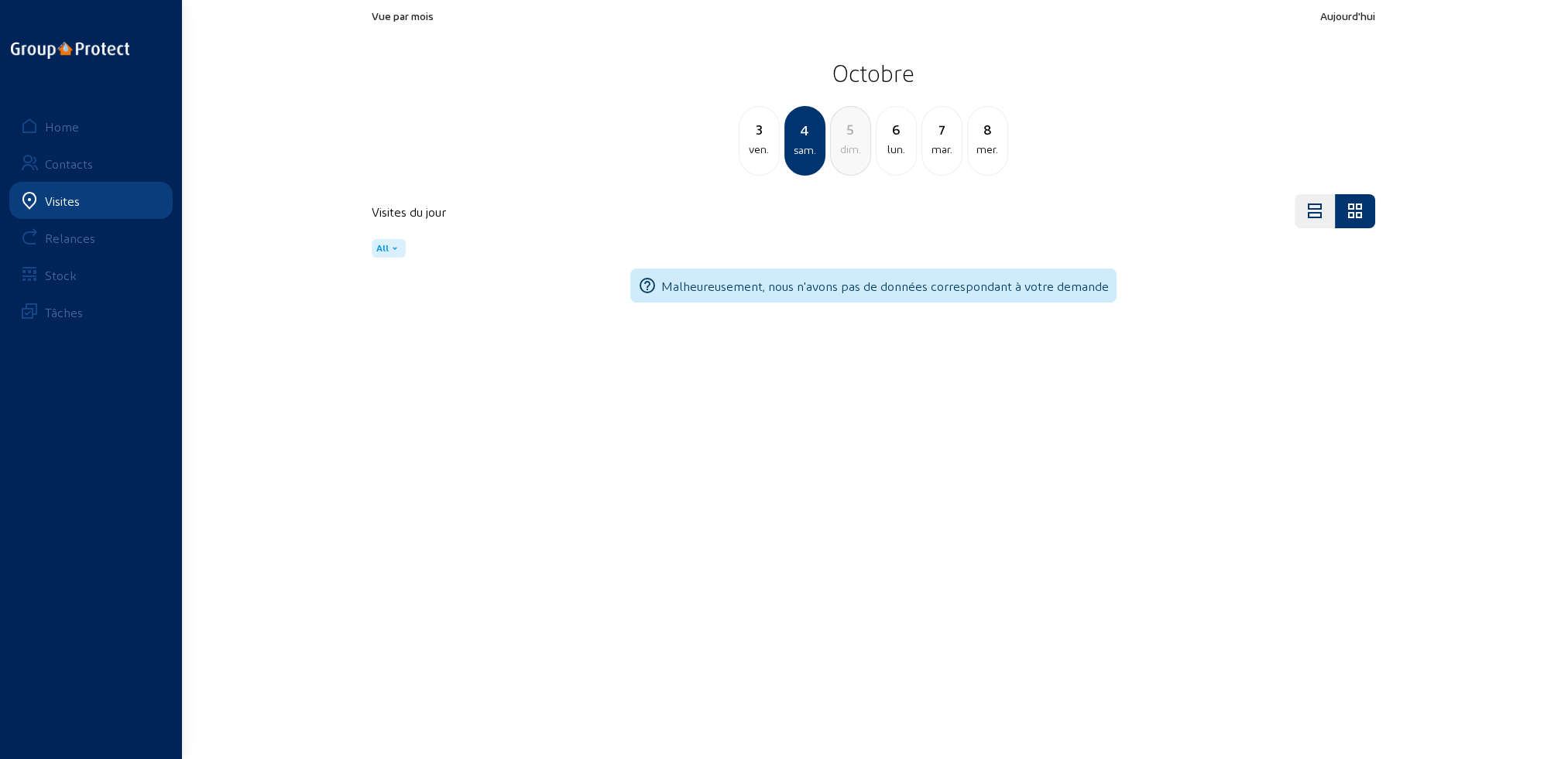
click at [857, 152] on div "dim." at bounding box center [850, 149] width 40 height 19
click at [844, 149] on div "lun." at bounding box center [850, 149] width 40 height 19
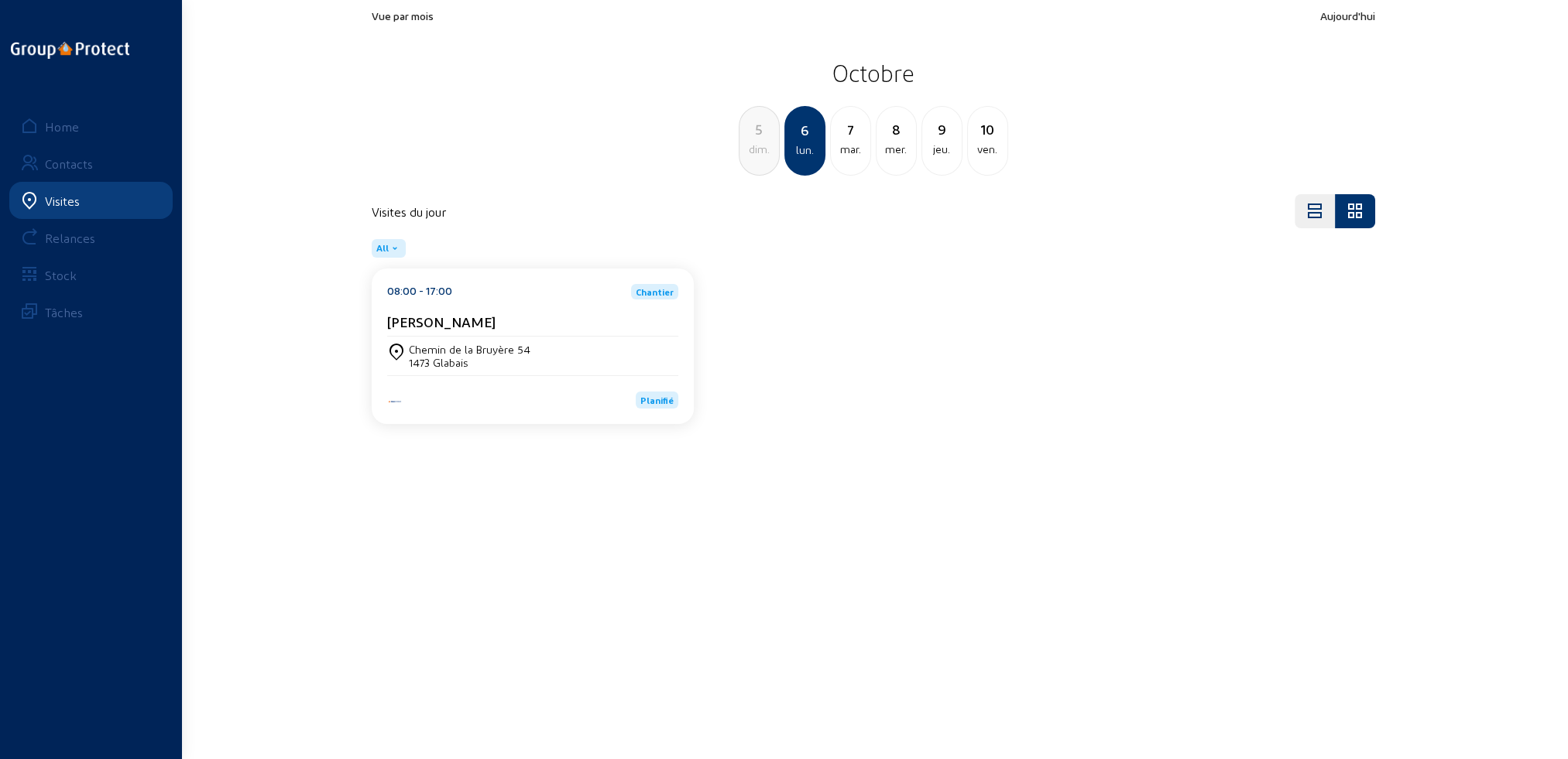
click at [845, 150] on div "mar." at bounding box center [850, 149] width 40 height 19
click at [846, 150] on div "mer." at bounding box center [850, 149] width 40 height 19
click at [855, 153] on div "jeu." at bounding box center [850, 149] width 40 height 19
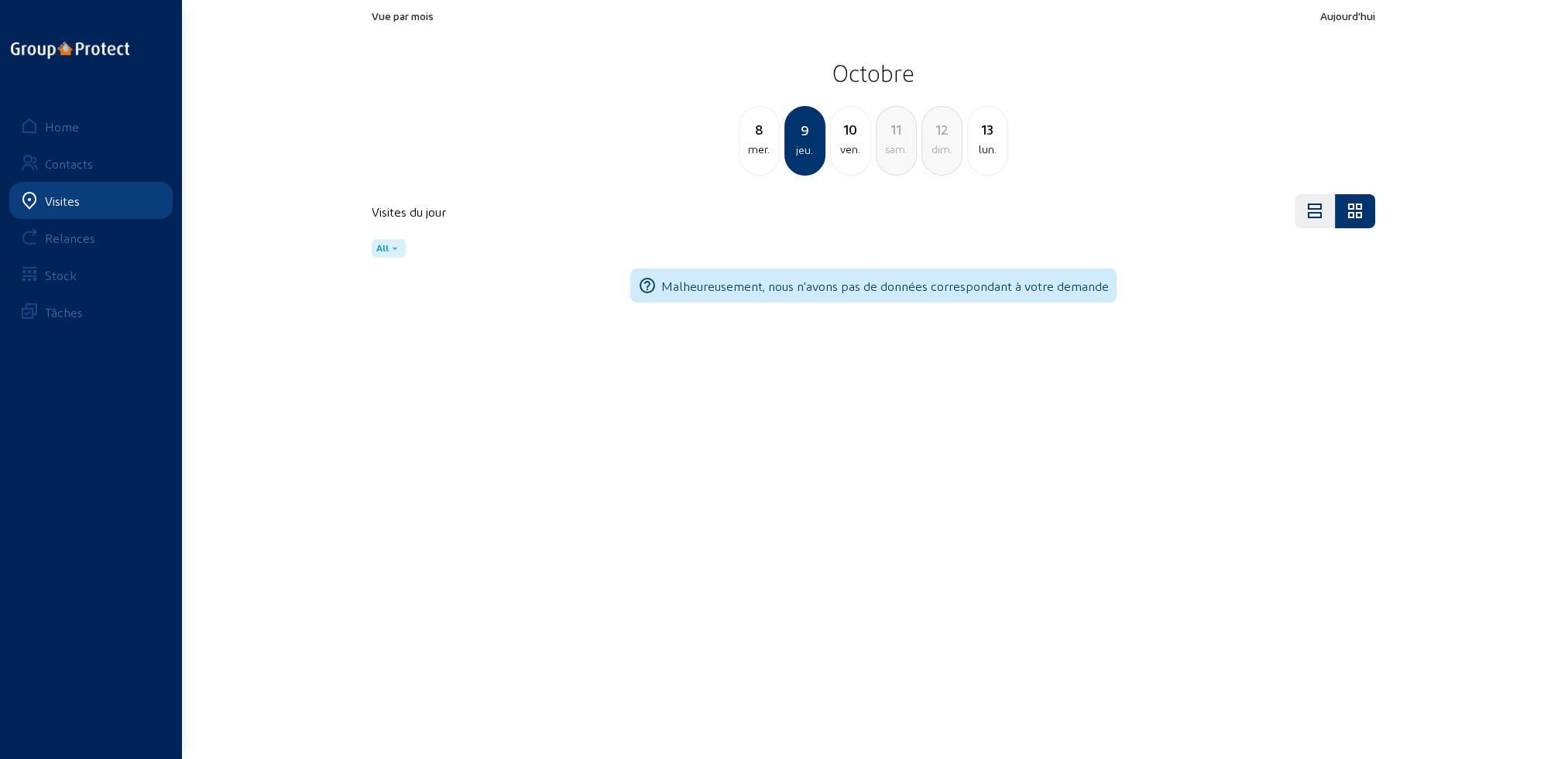
click at [854, 153] on div "ven." at bounding box center [850, 149] width 40 height 19
click at [907, 161] on div "12 dim." at bounding box center [896, 141] width 41 height 70
click at [861, 157] on div "lun." at bounding box center [850, 149] width 40 height 19
click at [865, 157] on div "mar." at bounding box center [850, 149] width 40 height 19
click at [861, 157] on div "mer." at bounding box center [850, 149] width 40 height 19
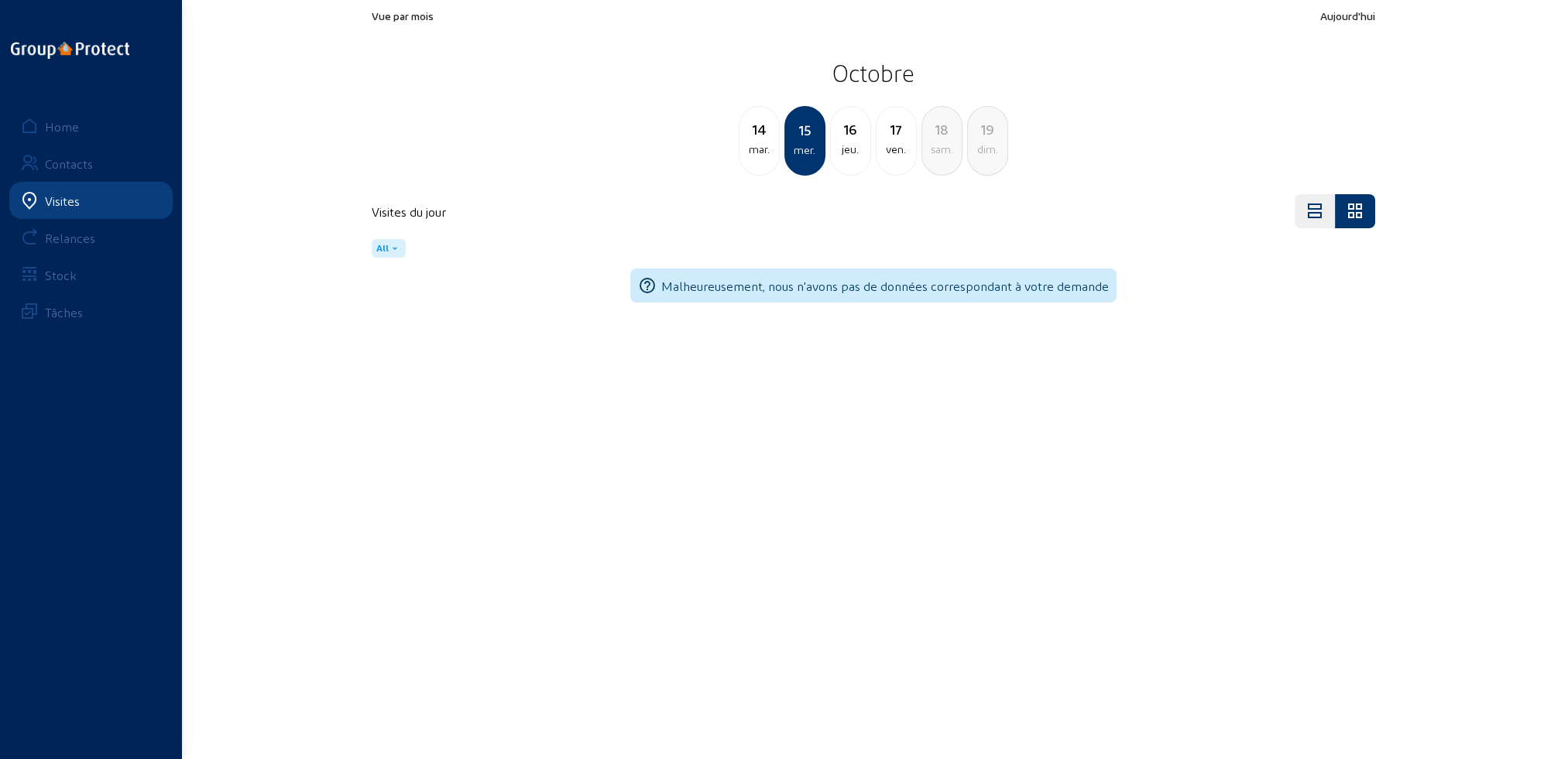
click at [852, 154] on div "jeu." at bounding box center [850, 149] width 40 height 19
click at [862, 155] on div "ven." at bounding box center [850, 149] width 40 height 19
click at [768, 164] on div "16 jeu." at bounding box center [759, 141] width 41 height 70
click at [764, 160] on div "15 mer." at bounding box center [759, 141] width 41 height 70
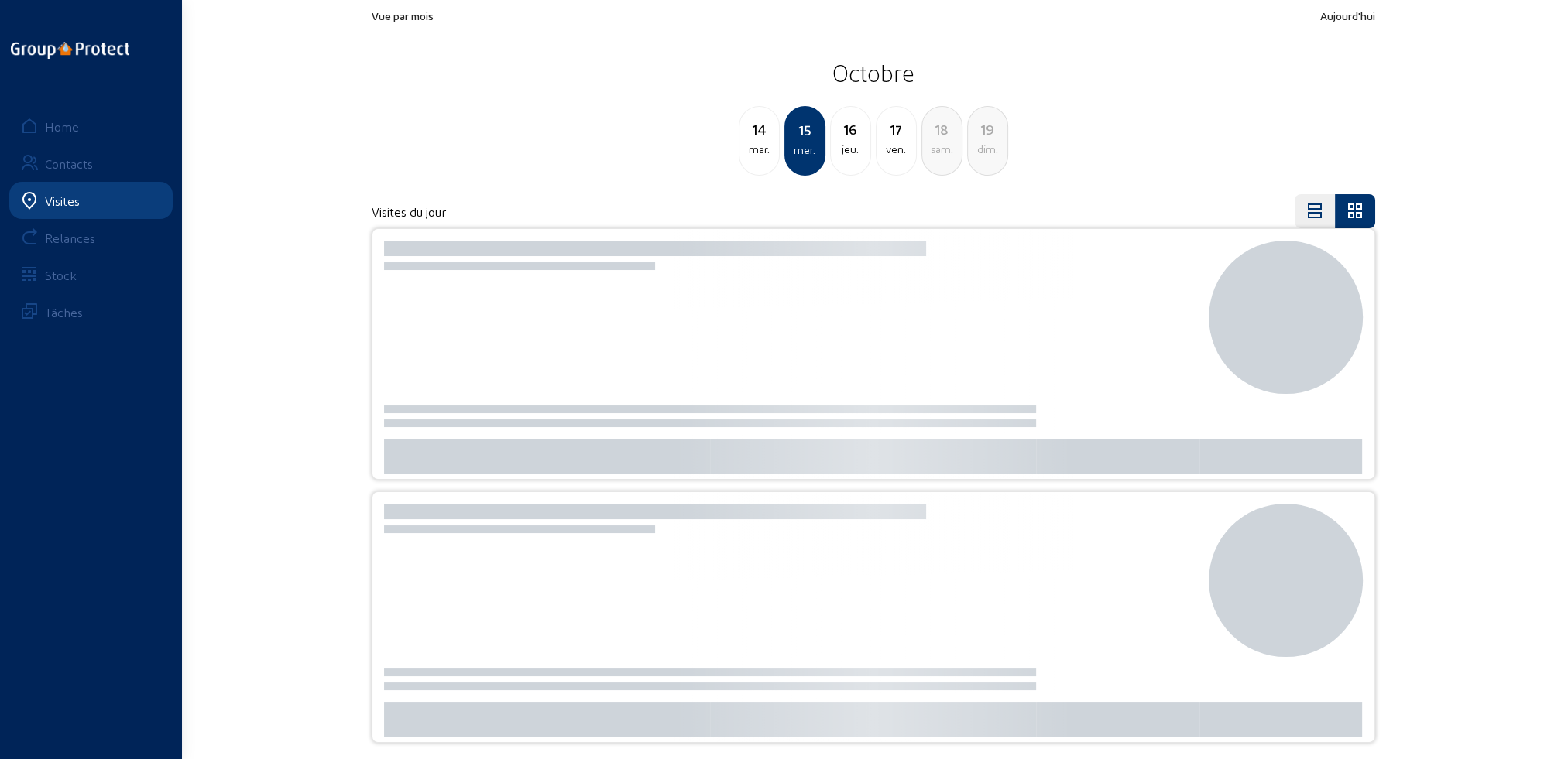
click at [764, 160] on div "14 mar." at bounding box center [759, 141] width 41 height 70
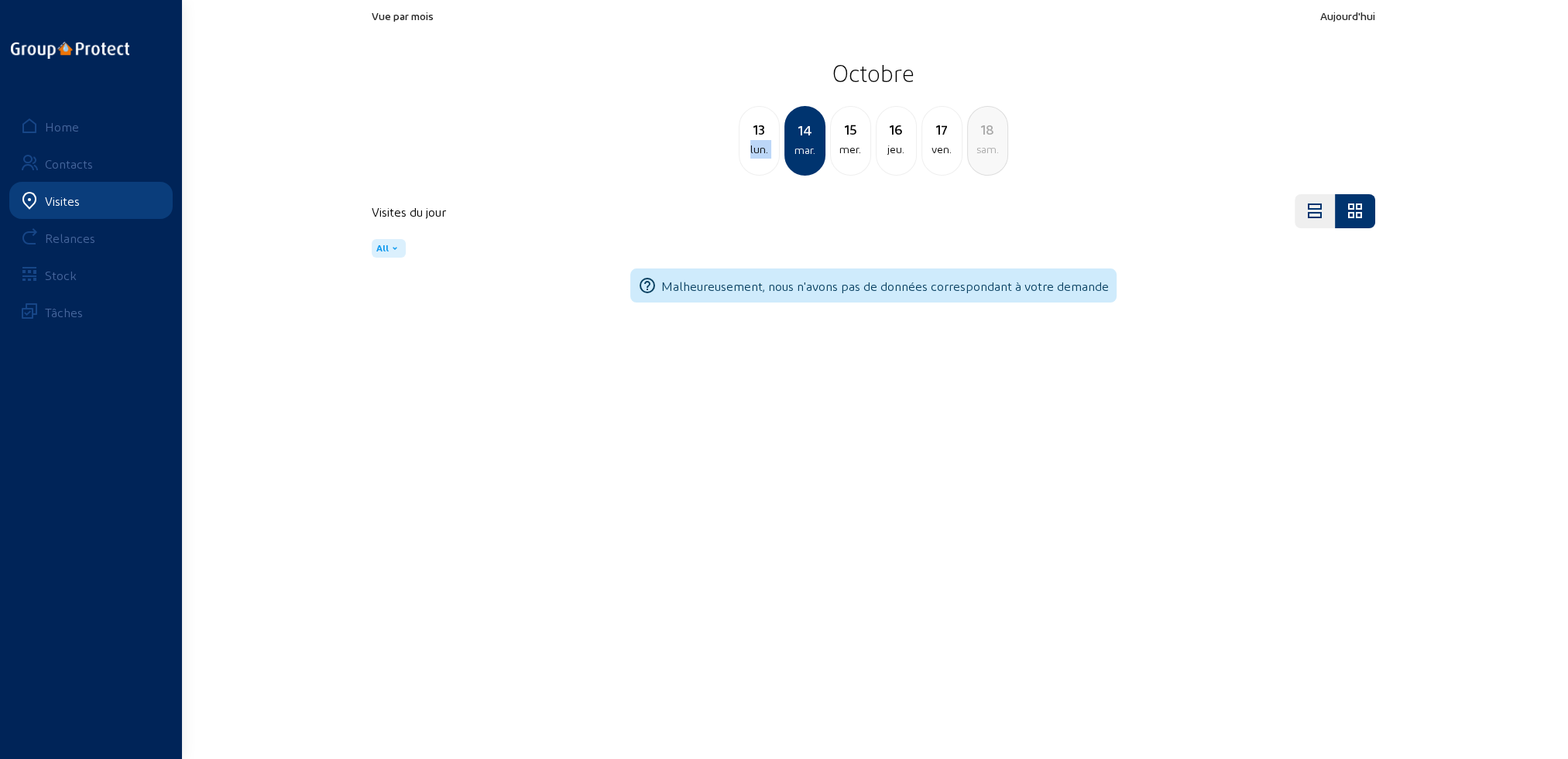
click at [764, 160] on div "13 lun." at bounding box center [759, 141] width 41 height 70
click at [764, 160] on div "12 dim." at bounding box center [759, 141] width 41 height 70
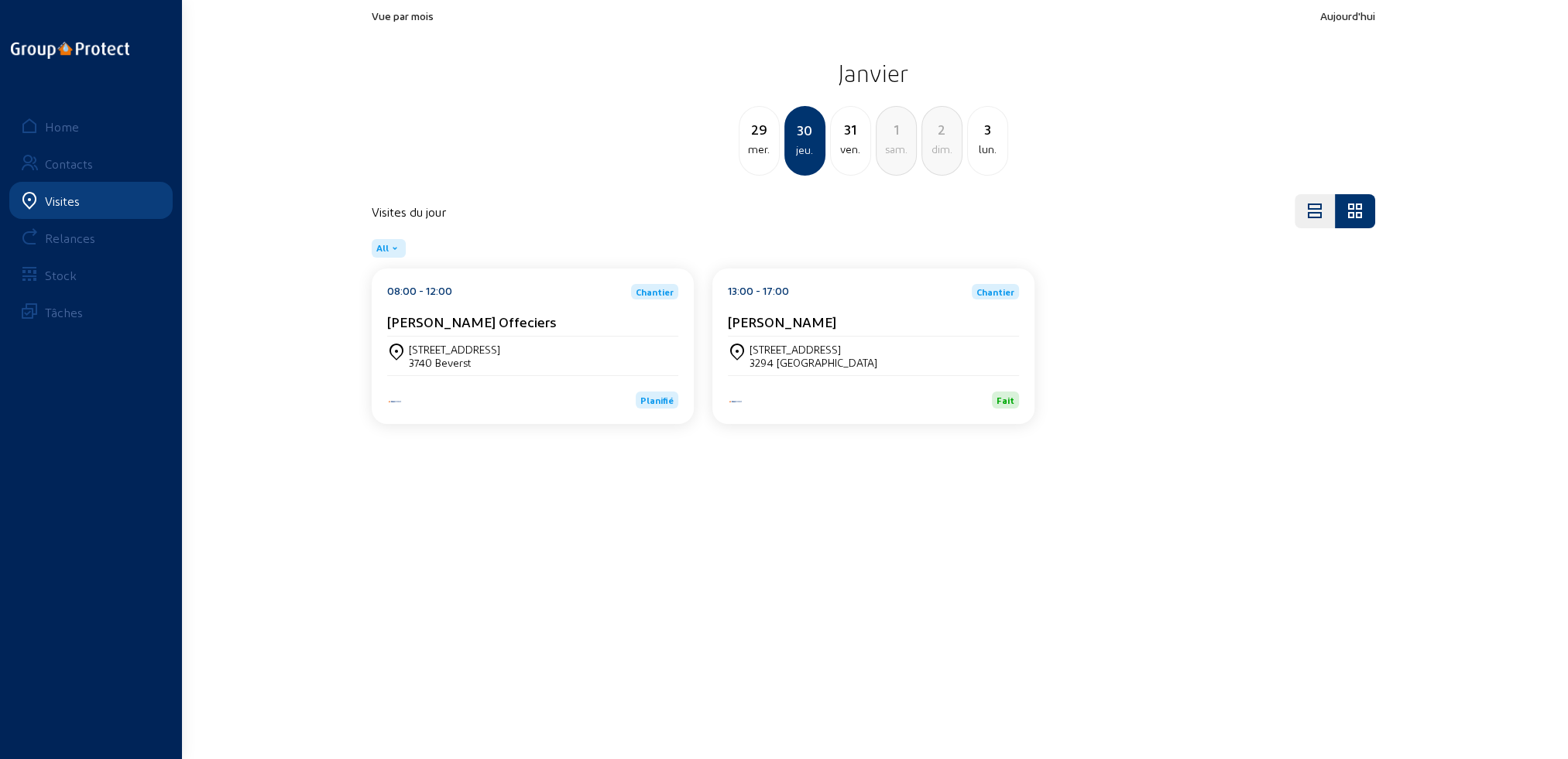
click at [72, 201] on div "Visites" at bounding box center [62, 201] width 35 height 15
click at [65, 129] on div "Home" at bounding box center [62, 127] width 34 height 15
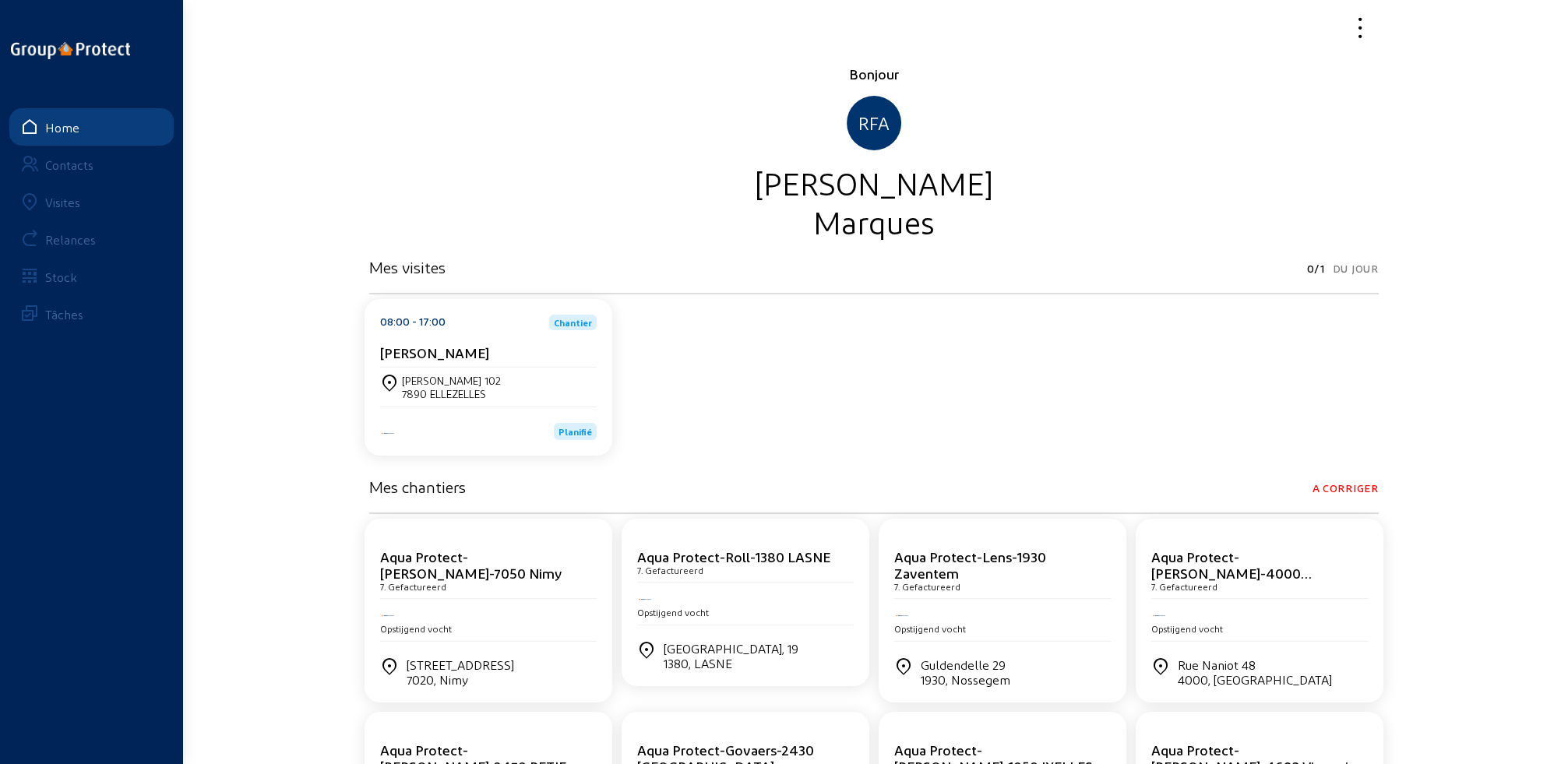
click at [59, 205] on div "Visites" at bounding box center [62, 202] width 35 height 15
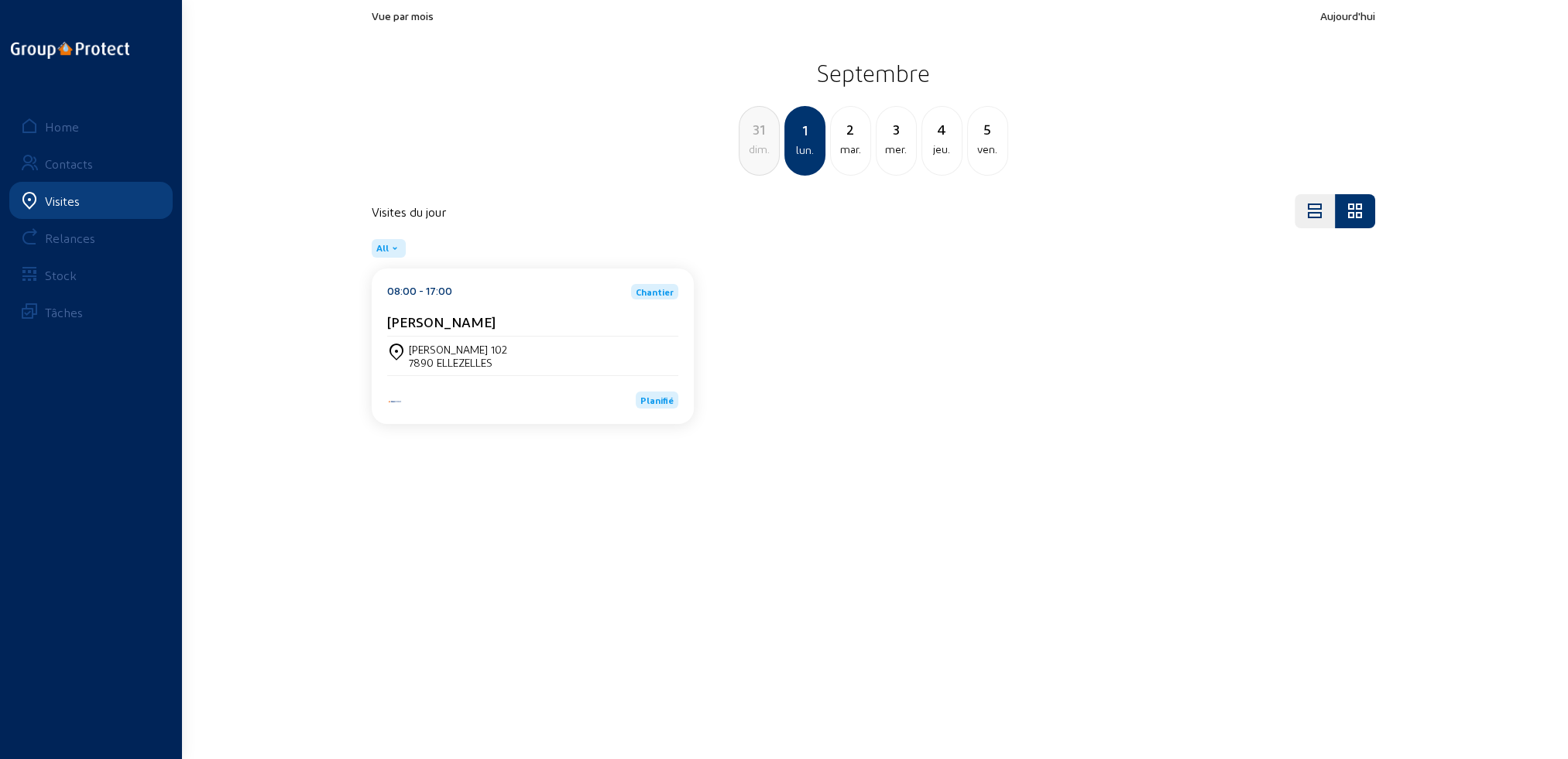
click at [859, 145] on div "mar." at bounding box center [850, 149] width 40 height 19
click at [502, 353] on div "Rue [PERSON_NAME] 12" at bounding box center [464, 349] width 113 height 13
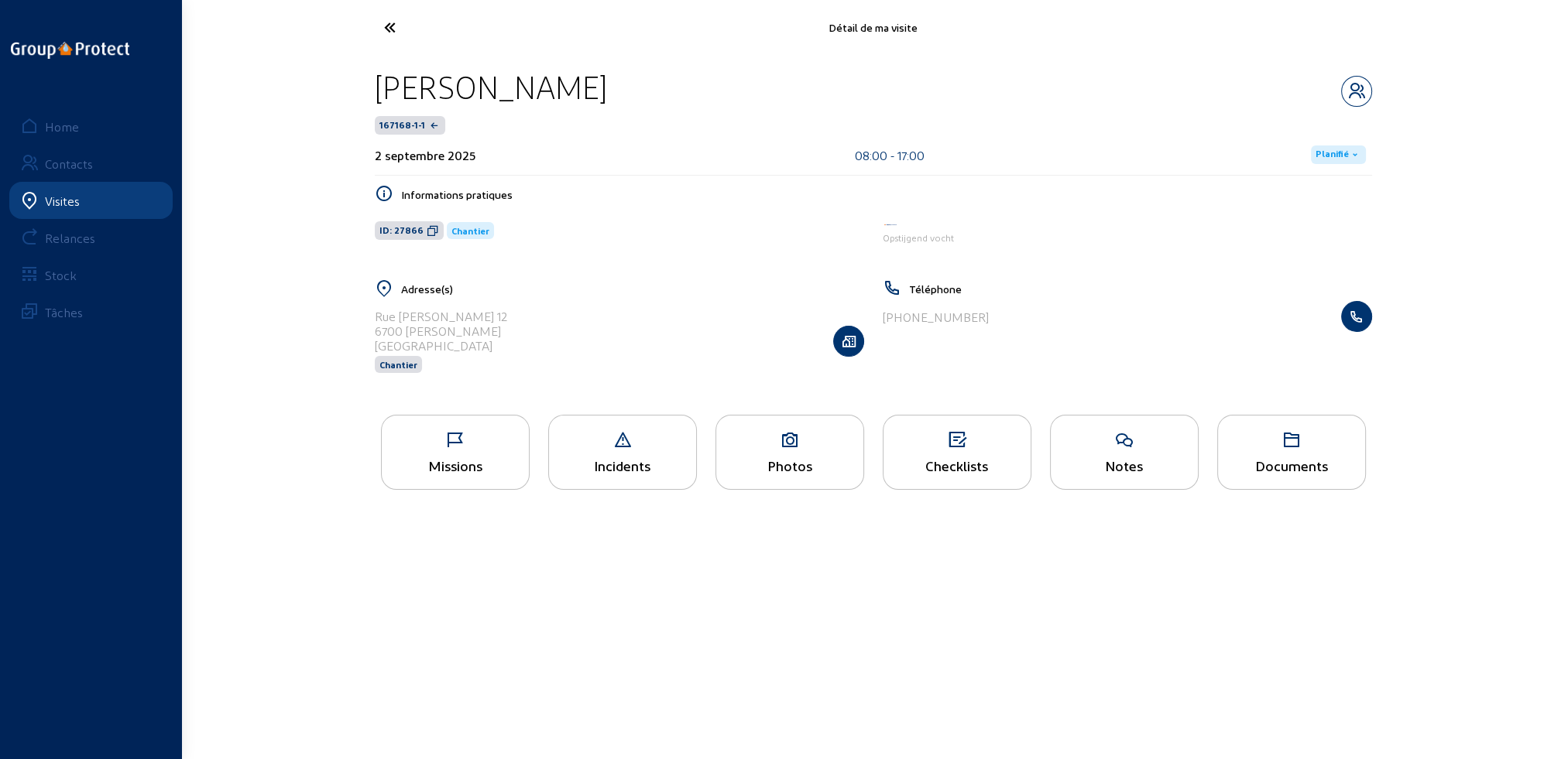
click at [473, 446] on icon at bounding box center [455, 440] width 147 height 19
